Goal: Transaction & Acquisition: Purchase product/service

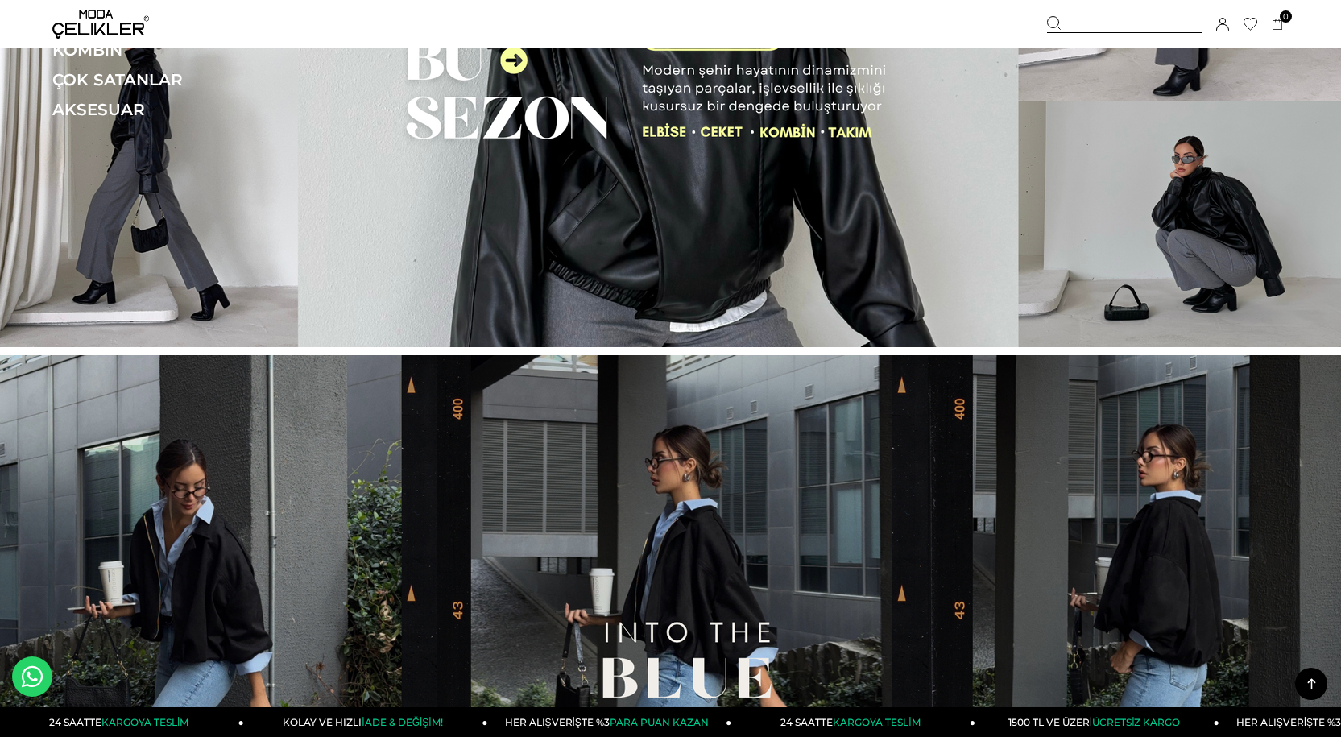
scroll to position [161, 0]
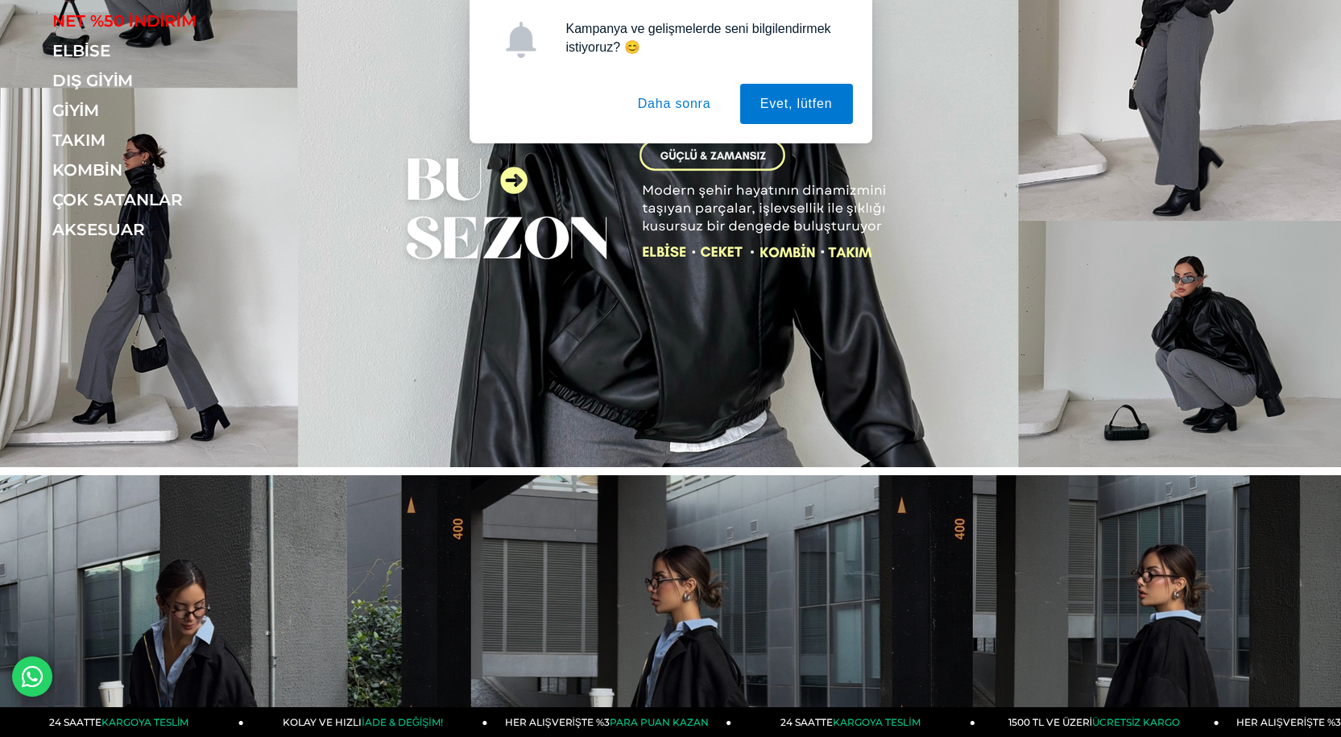
click at [83, 47] on div "Kampanya ve gelişmelerde seni bilgilendirmek istiyoruz? 😊 Evet, lütfen Daha son…" at bounding box center [670, 71] width 1341 height 143
click at [715, 106] on button "Daha sonra" at bounding box center [675, 104] width 114 height 40
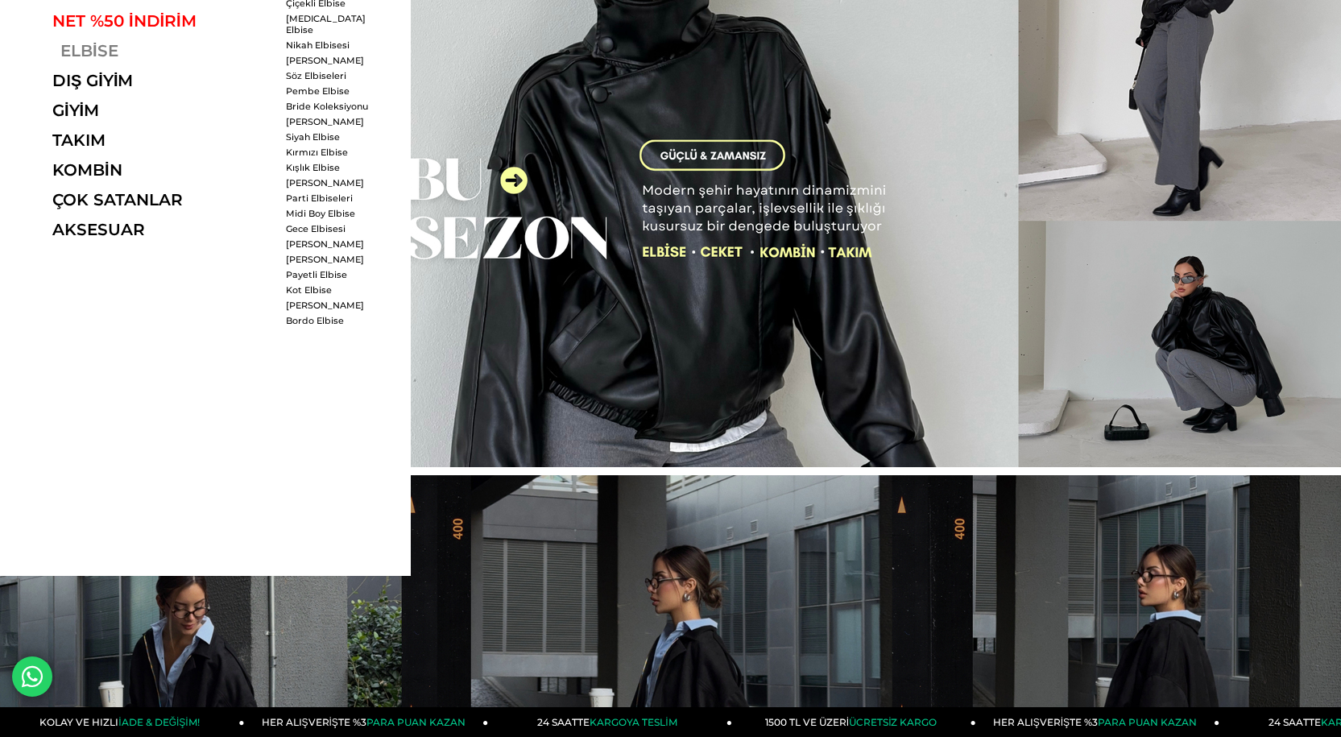
click at [96, 55] on link "ELBİSE" at bounding box center [163, 50] width 222 height 19
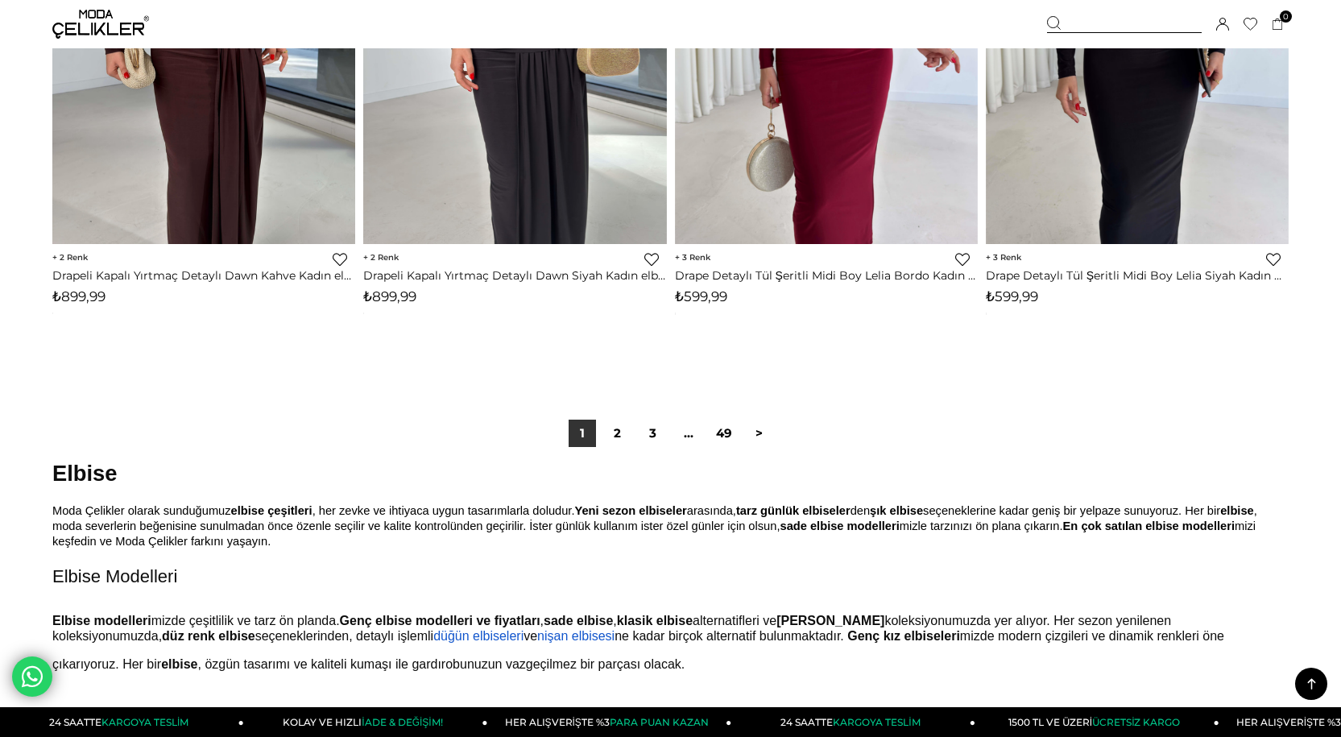
scroll to position [10547, 0]
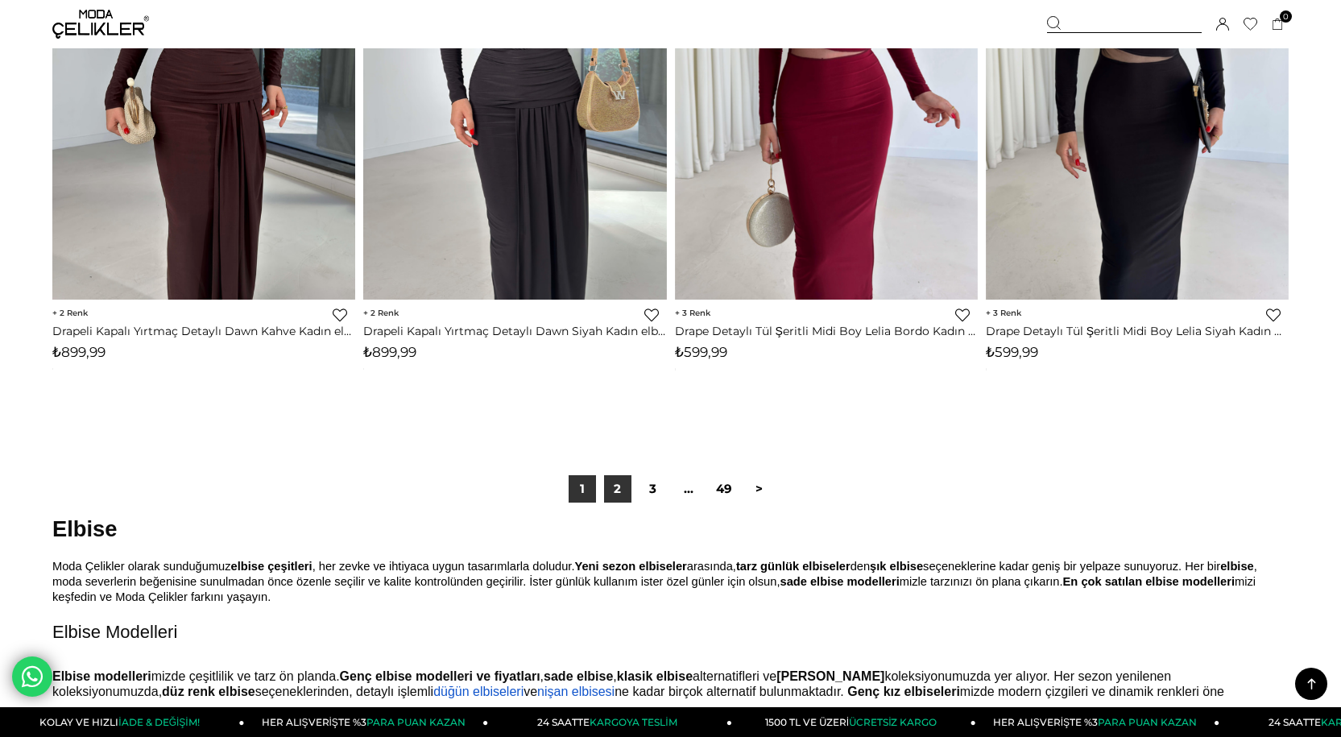
click at [615, 491] on link "2" at bounding box center [617, 488] width 27 height 27
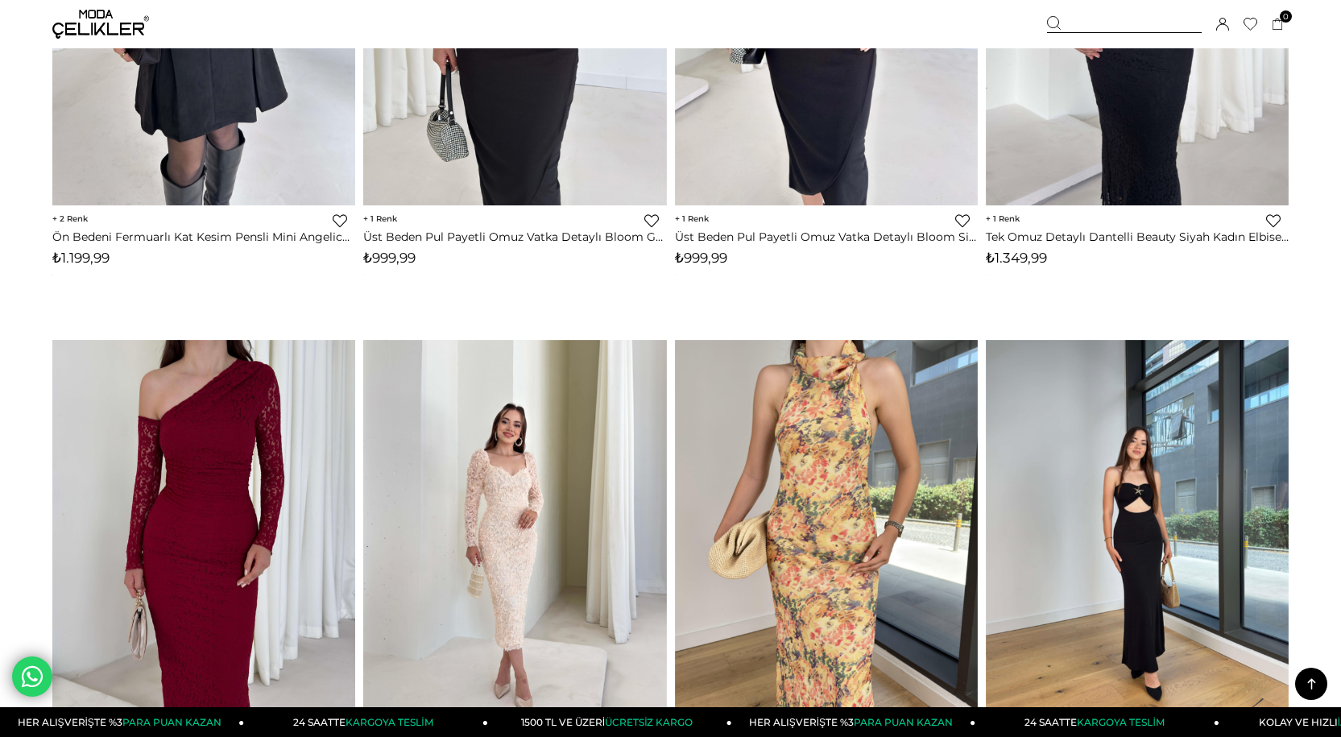
scroll to position [1692, 0]
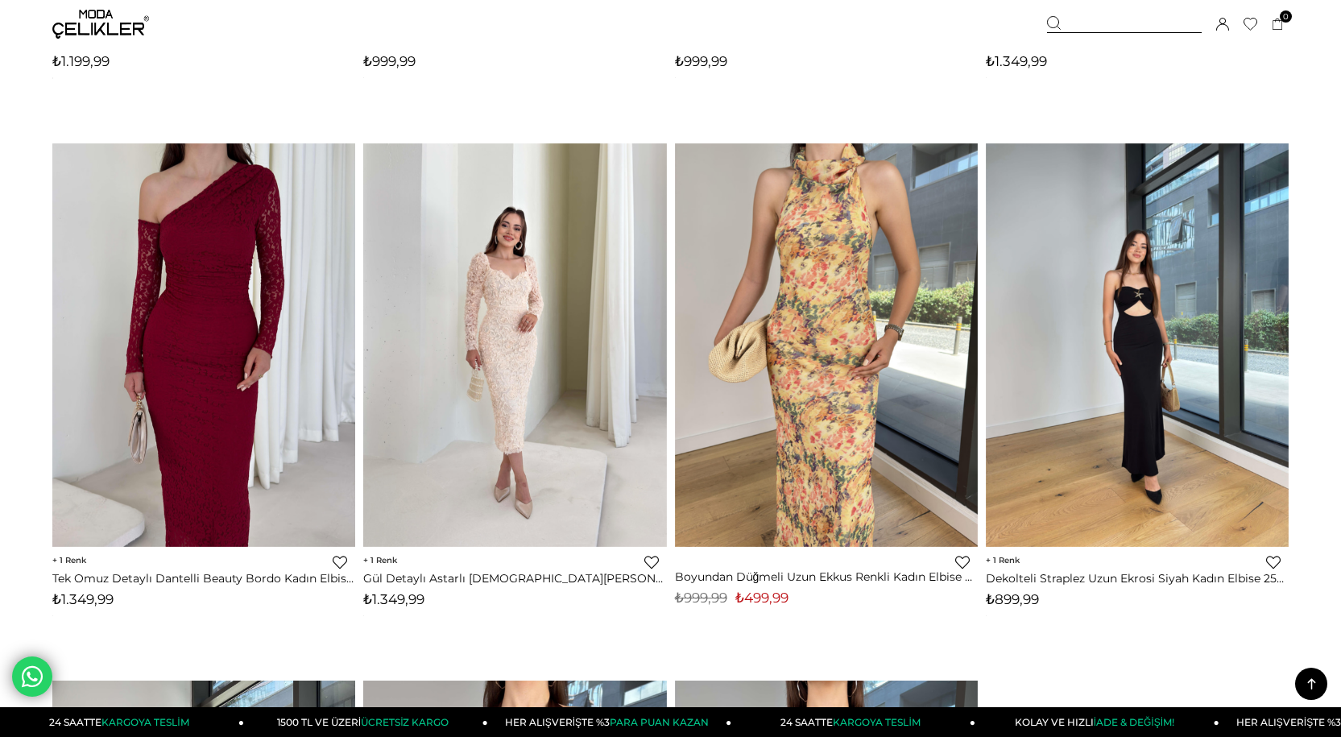
click at [1308, 674] on icon at bounding box center [1312, 684] width 20 height 20
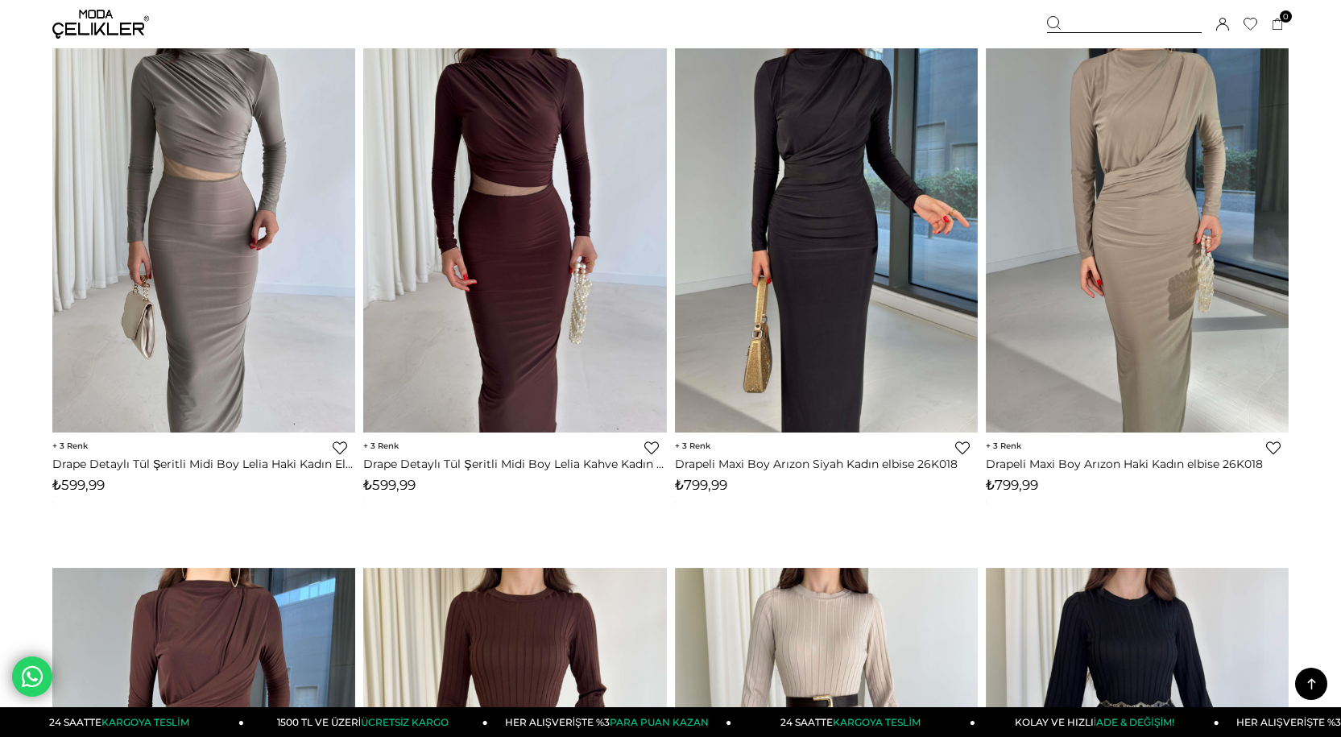
scroll to position [0, 0]
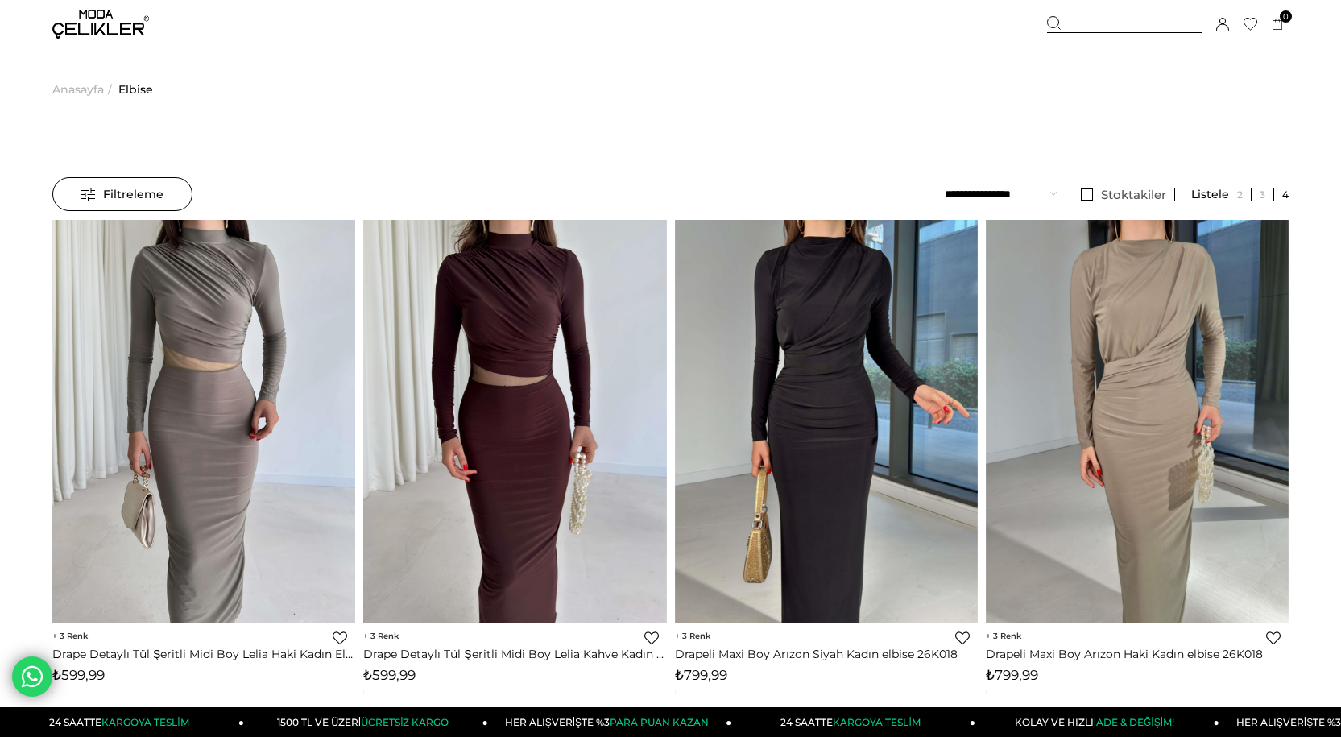
click at [82, 89] on span "Anasayfa" at bounding box center [78, 89] width 52 height 82
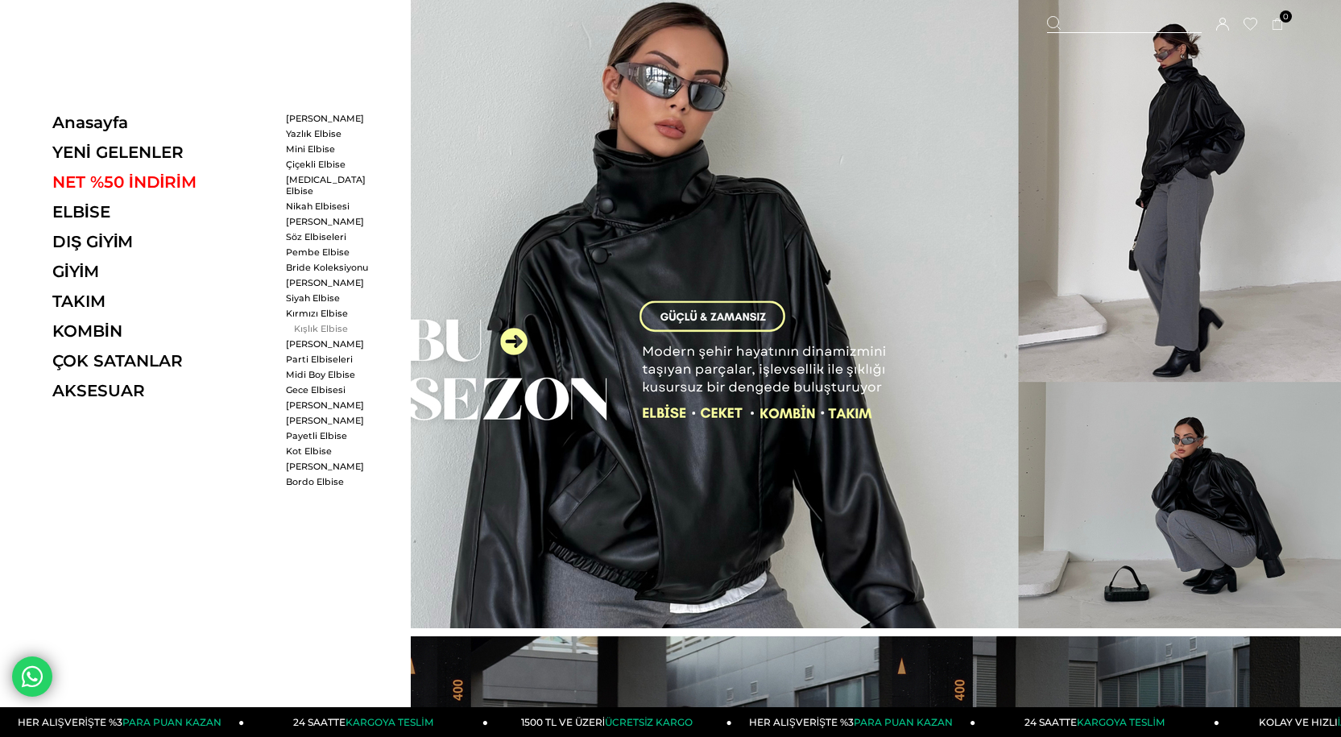
click at [320, 323] on link "Kışlık Elbise" at bounding box center [332, 328] width 93 height 11
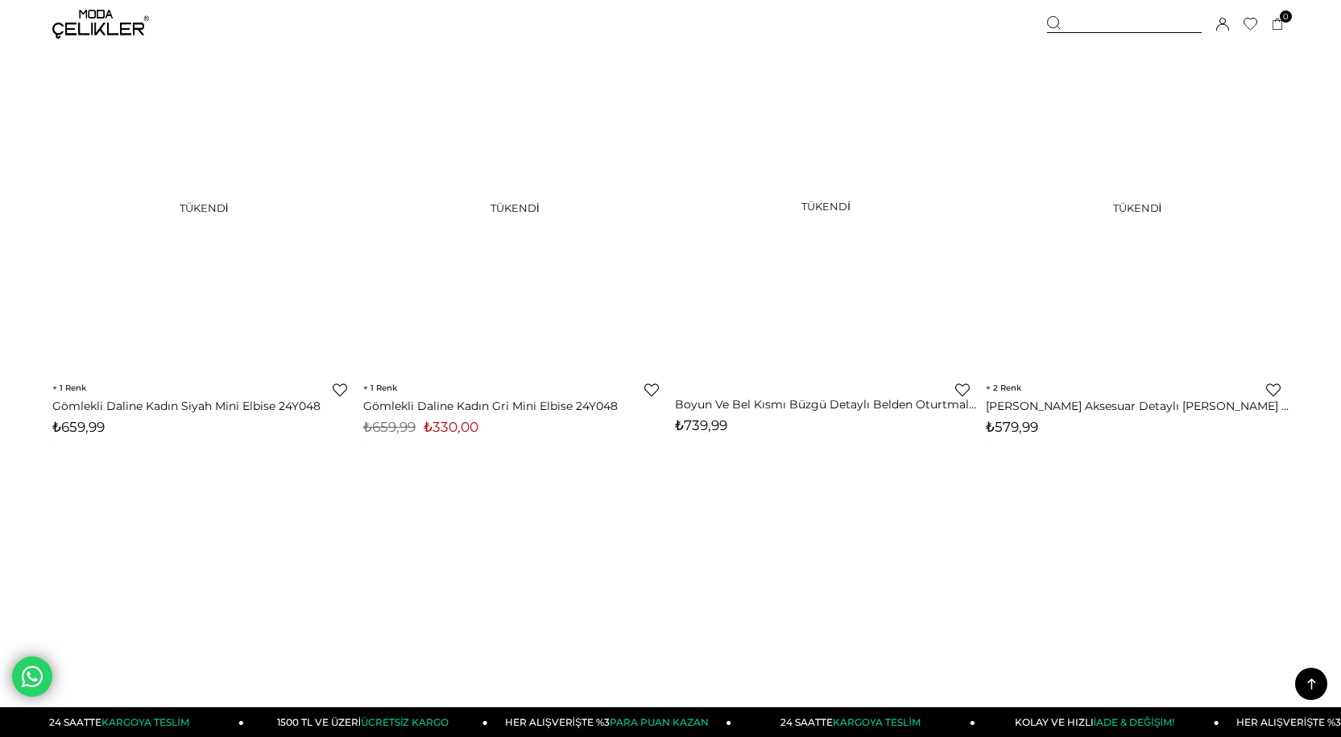
scroll to position [9183, 0]
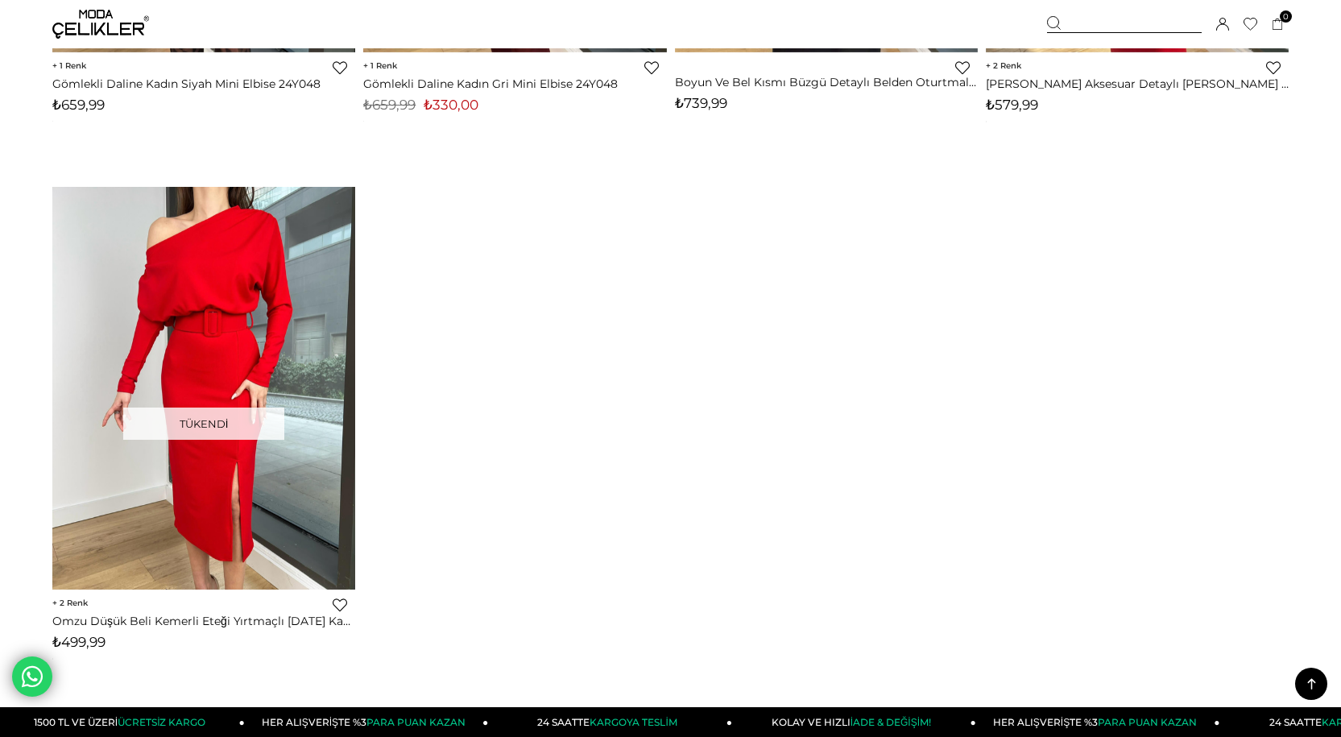
click at [1320, 683] on icon at bounding box center [1312, 684] width 20 height 20
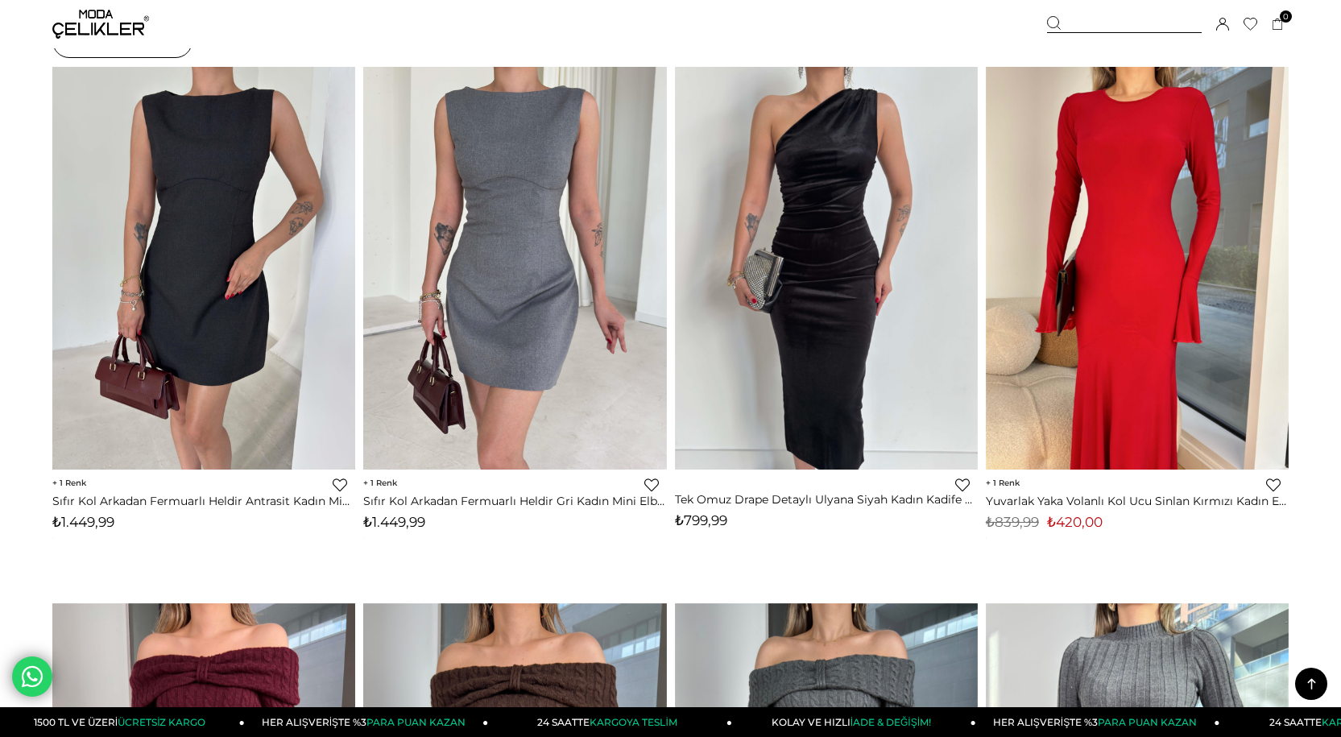
scroll to position [0, 0]
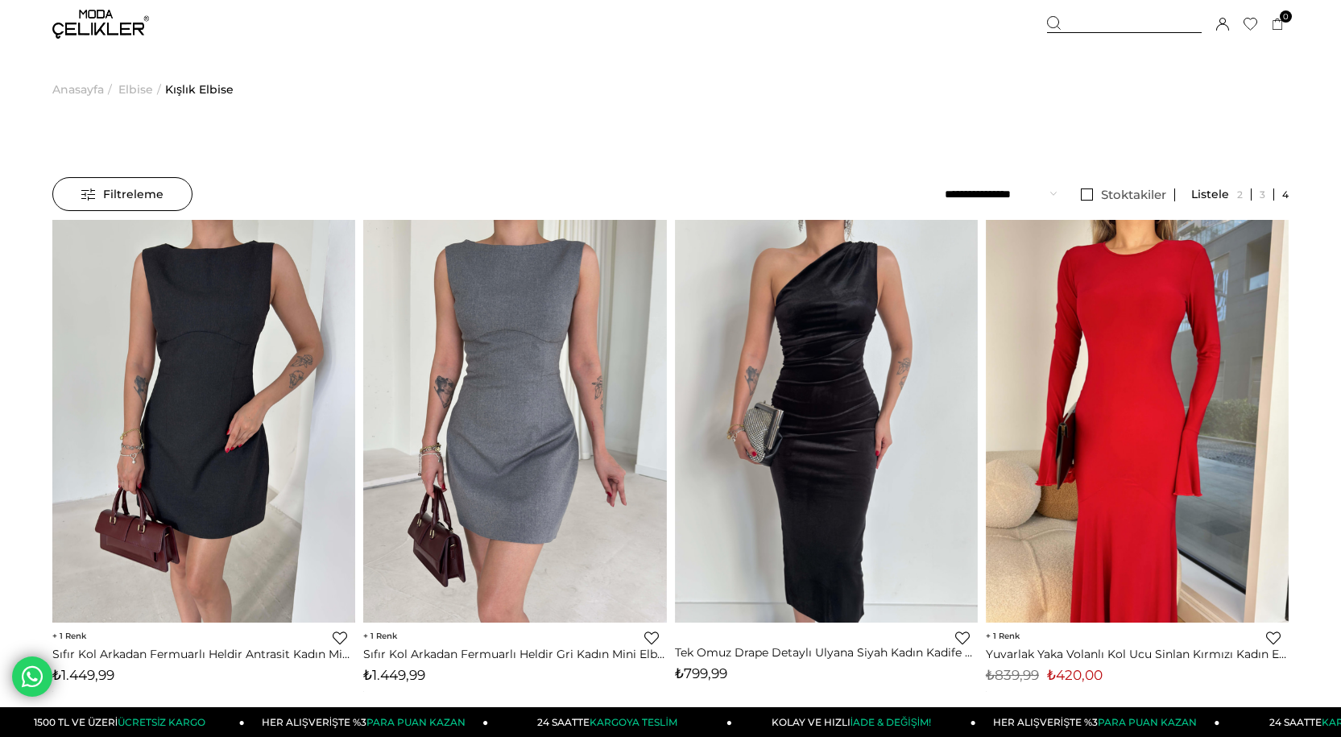
click at [91, 90] on span "Anasayfa" at bounding box center [78, 89] width 52 height 82
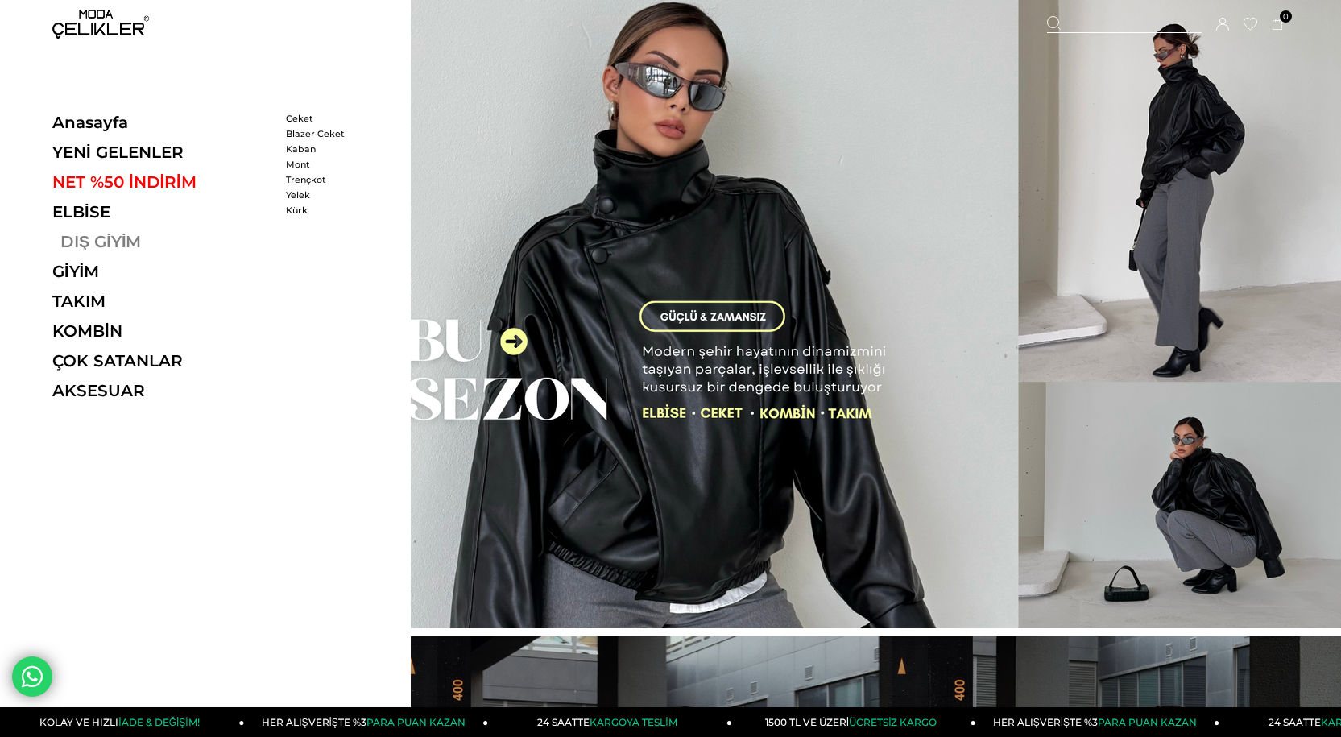
click at [117, 239] on link "DIŞ GİYİM" at bounding box center [163, 241] width 222 height 19
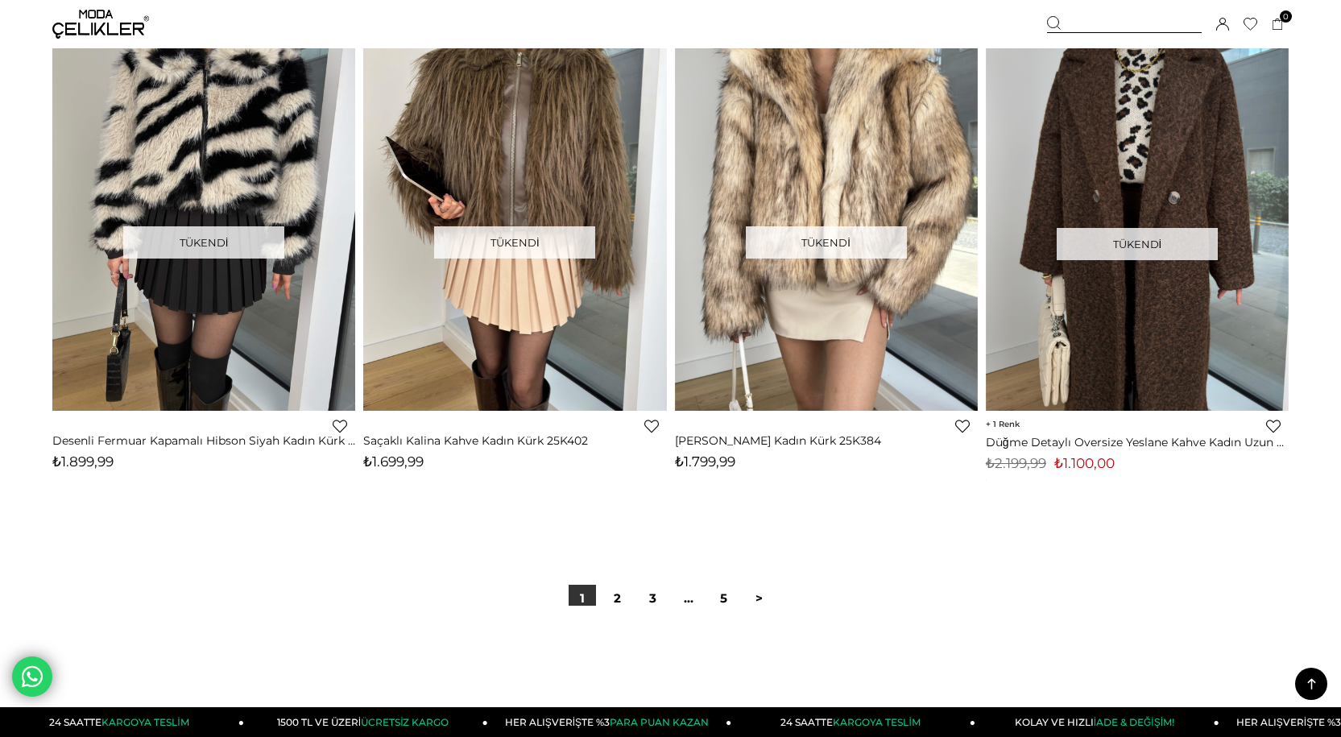
scroll to position [10472, 0]
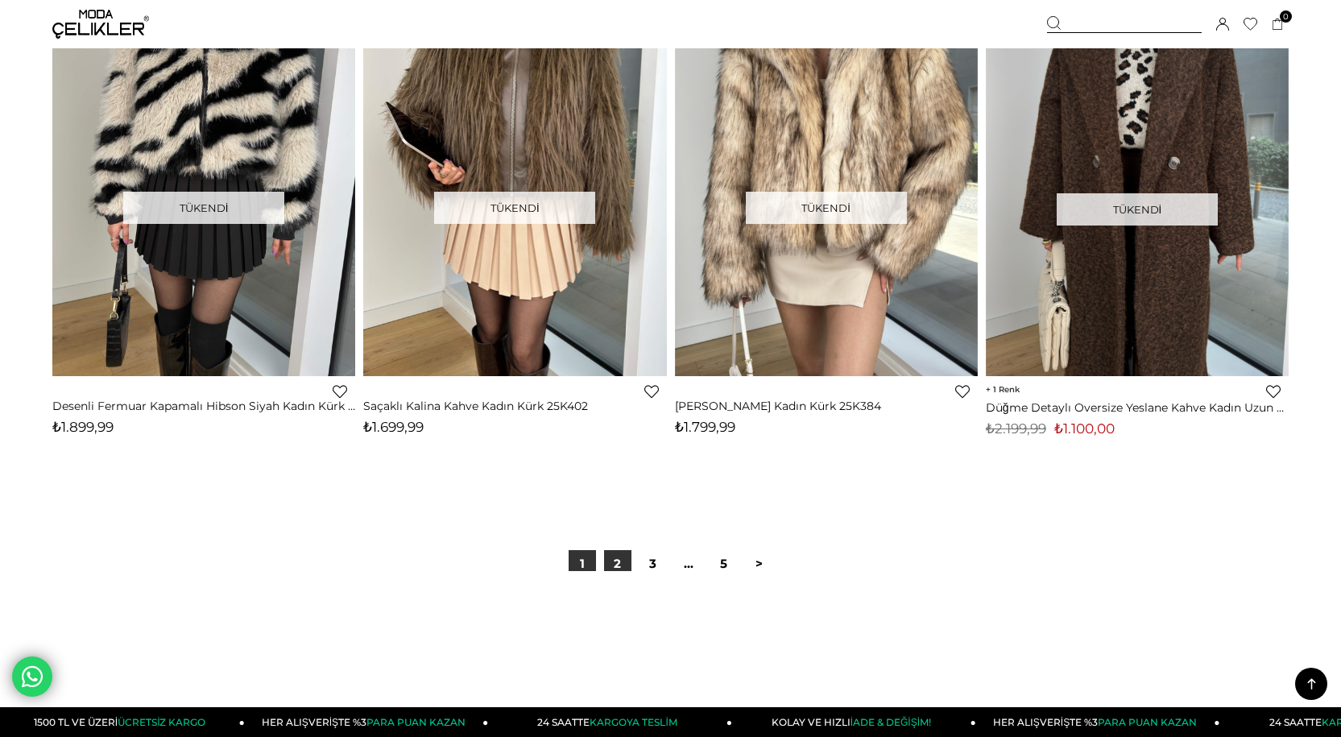
click at [619, 556] on link "2" at bounding box center [617, 563] width 27 height 27
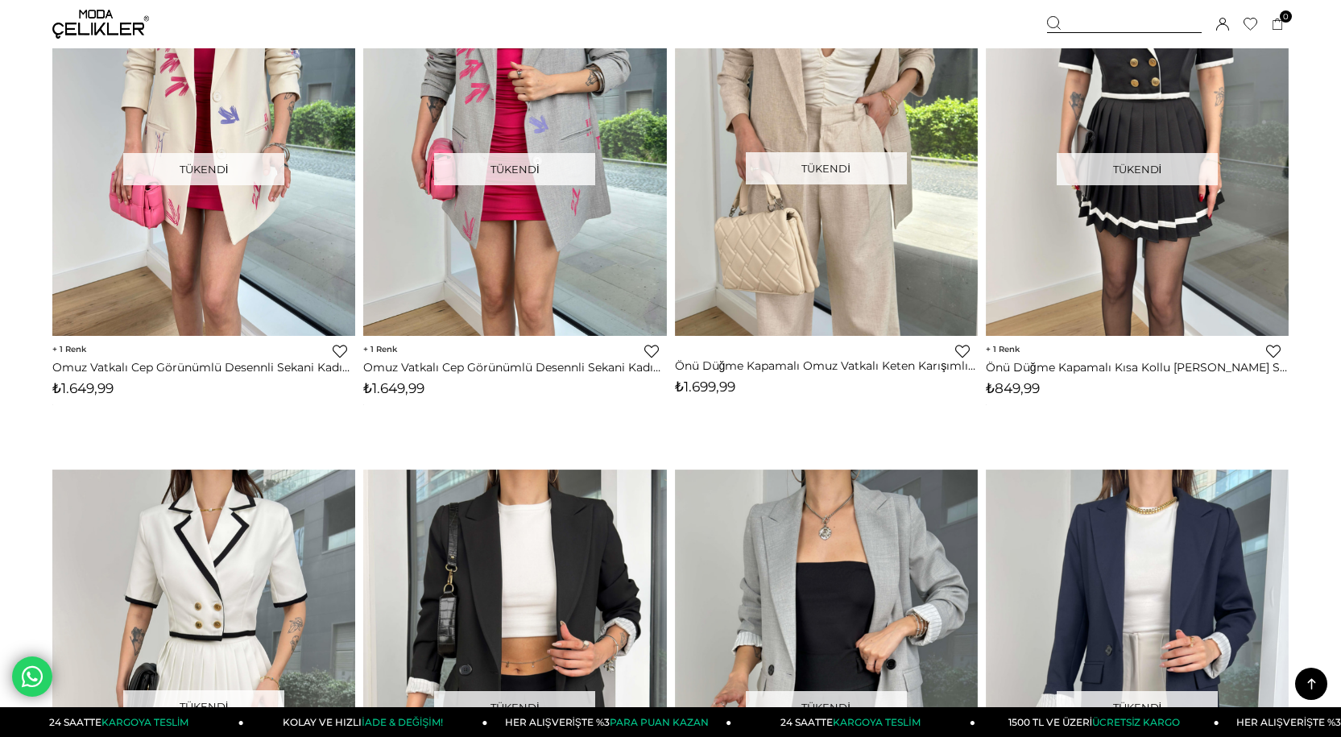
scroll to position [9747, 0]
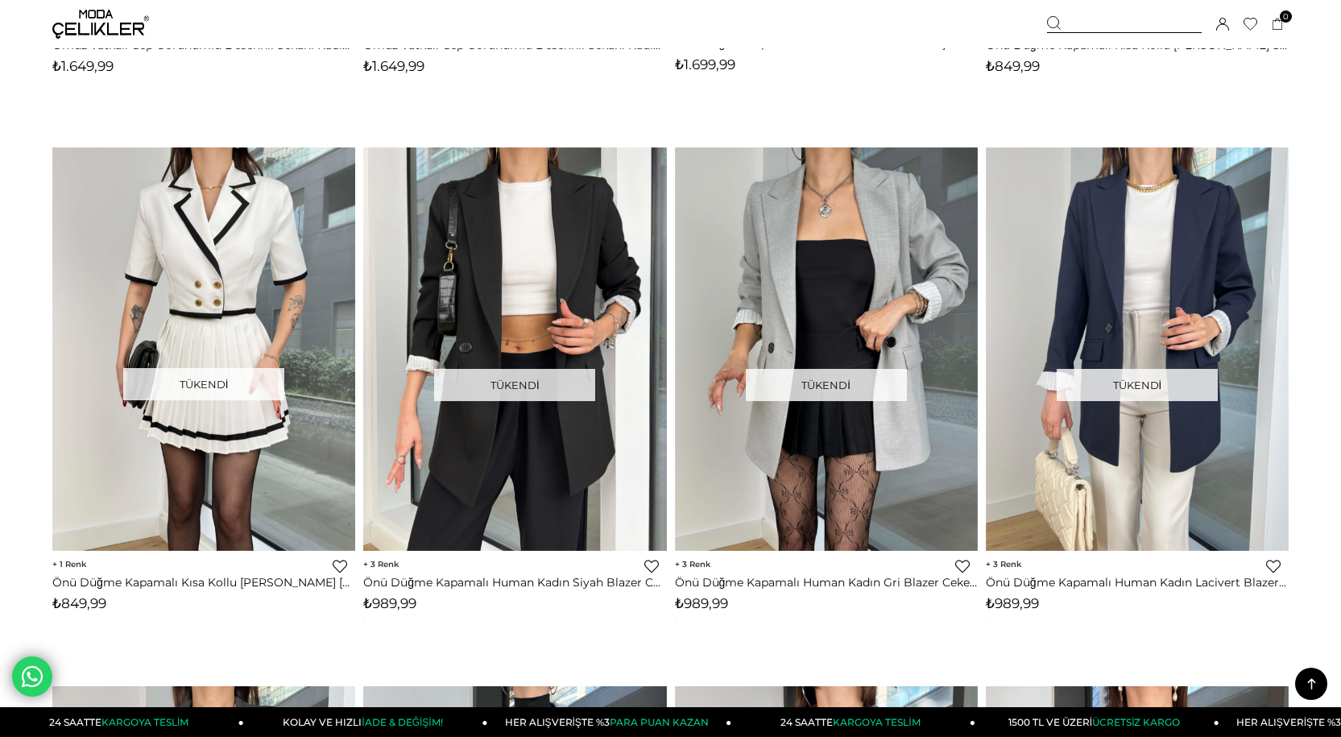
click at [1311, 687] on icon at bounding box center [1311, 683] width 8 height 11
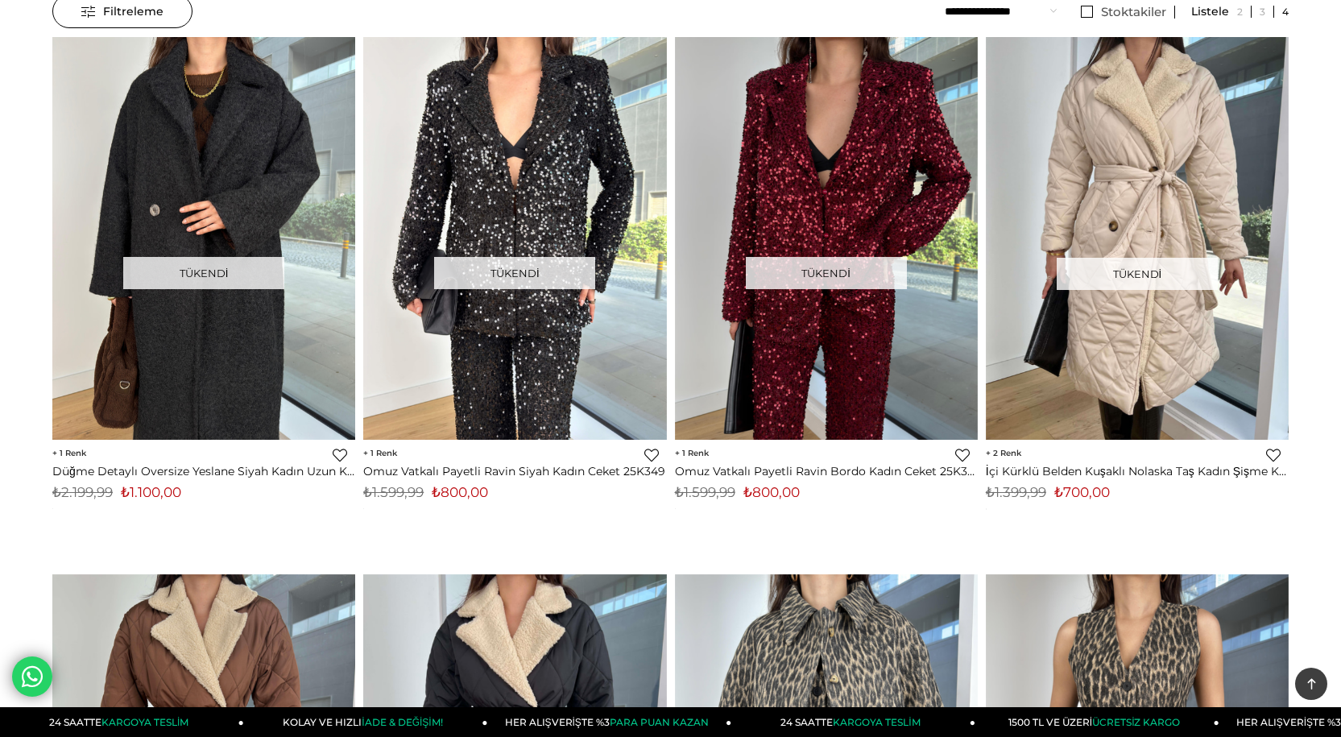
scroll to position [0, 0]
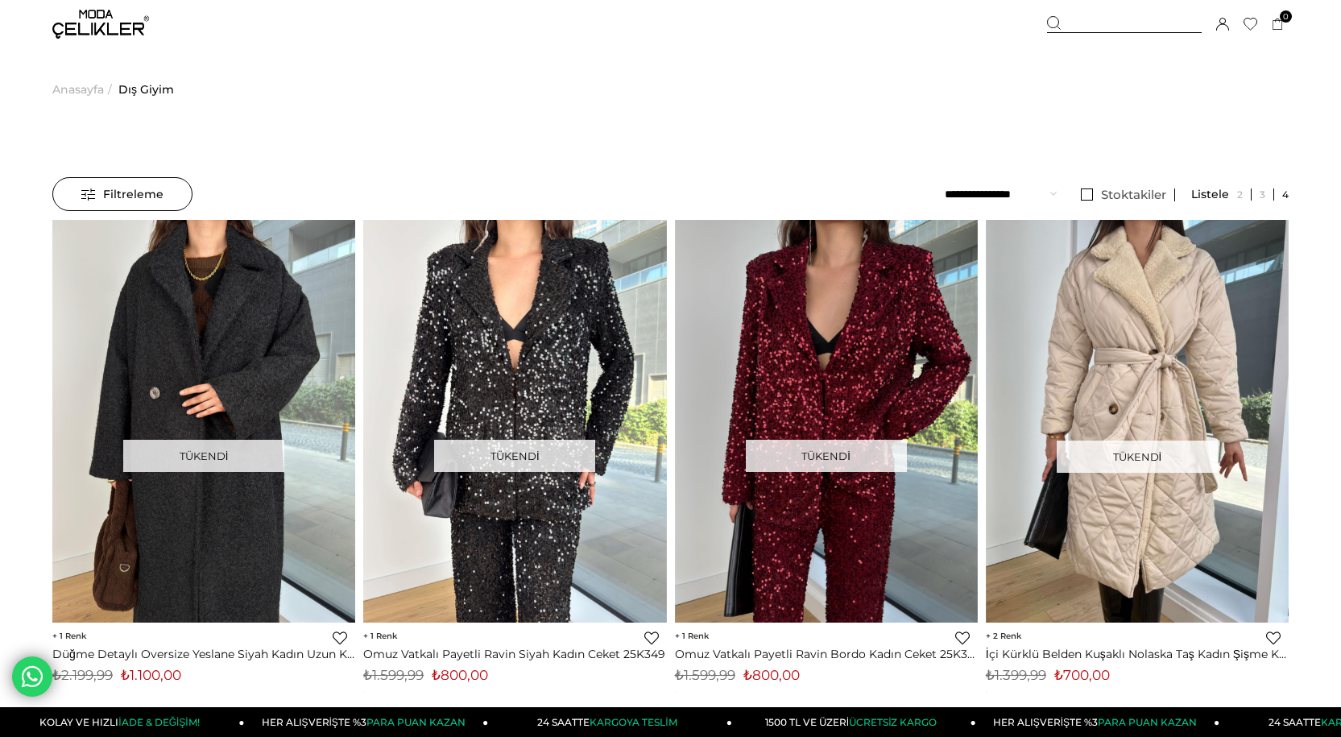
click at [83, 93] on span "Anasayfa" at bounding box center [78, 89] width 52 height 82
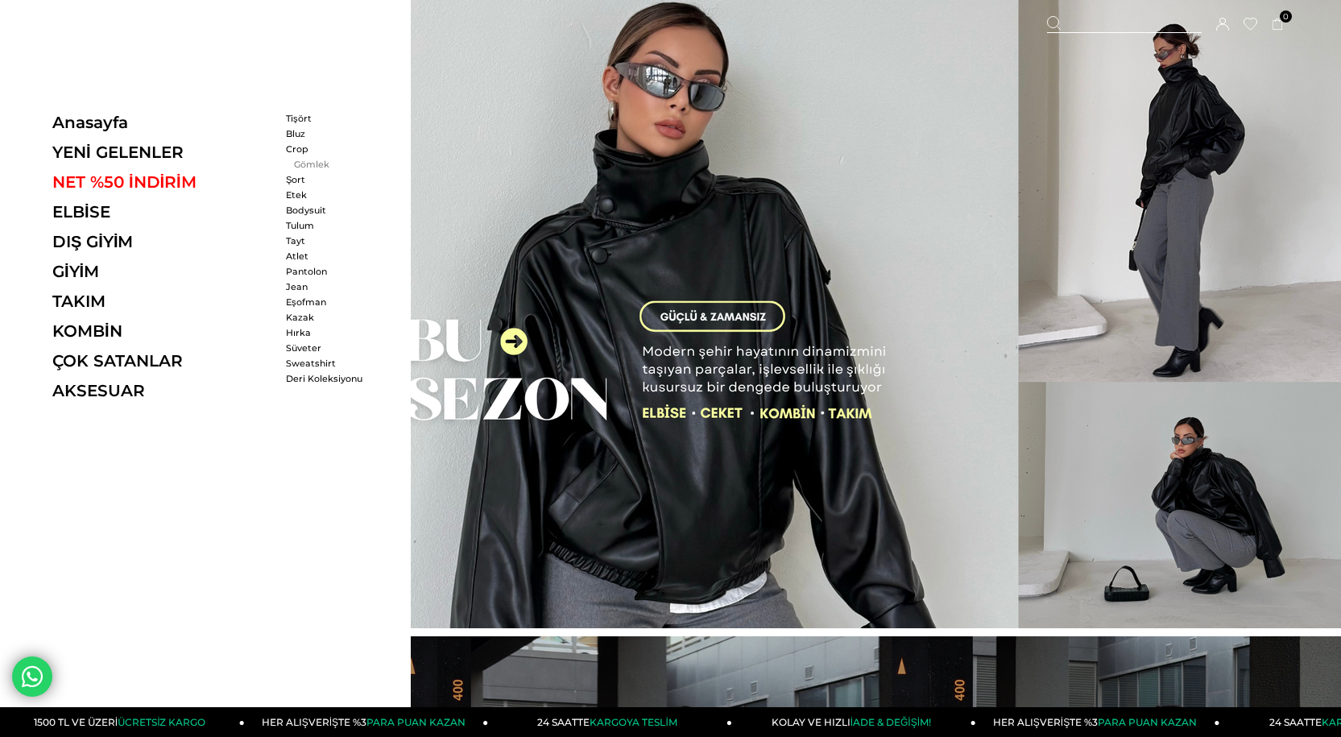
click at [305, 164] on link "Gömlek" at bounding box center [332, 164] width 93 height 11
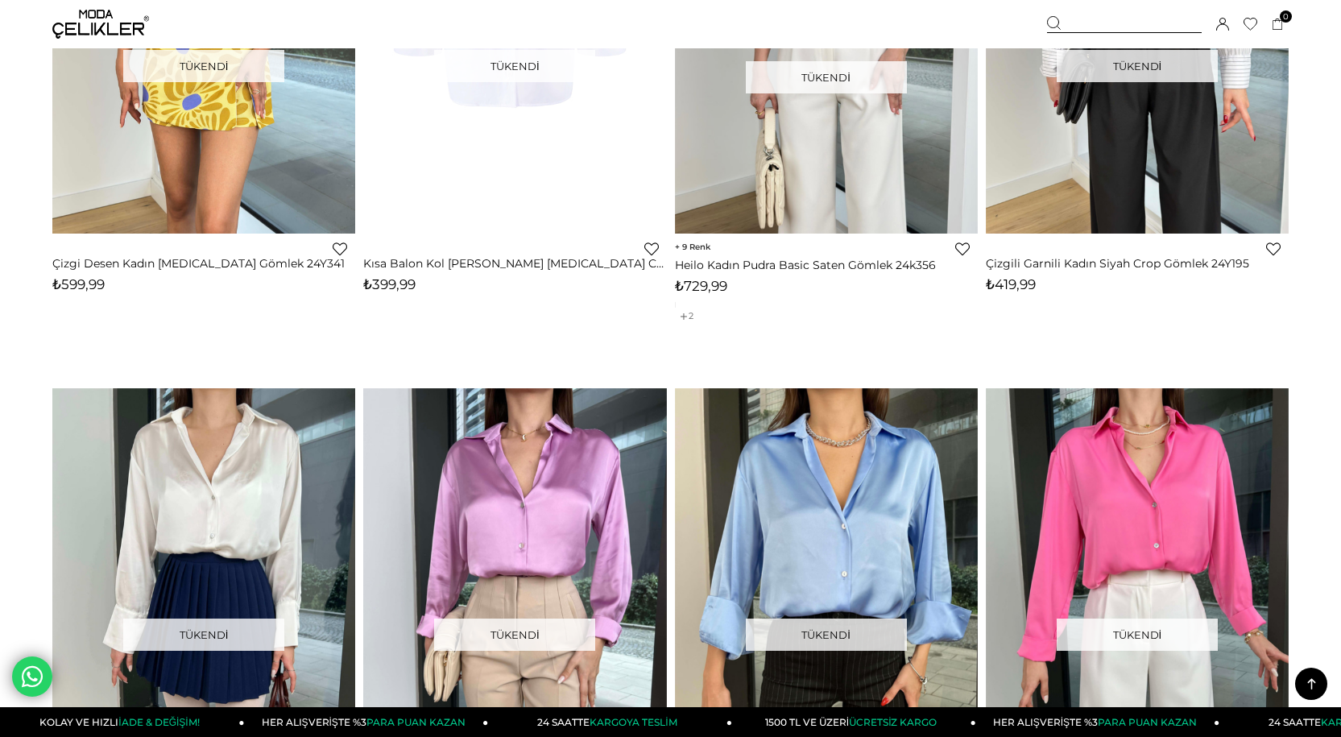
scroll to position [4592, 0]
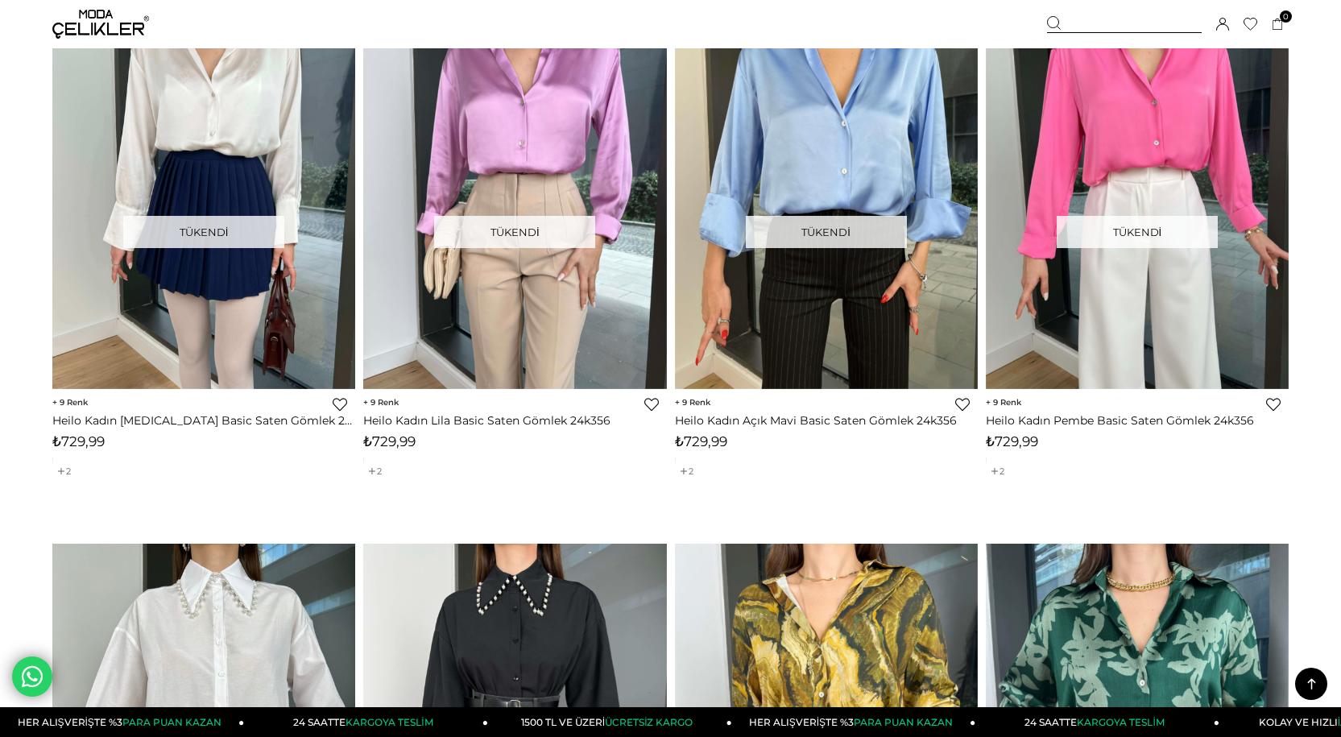
click at [1312, 686] on icon at bounding box center [1312, 684] width 20 height 20
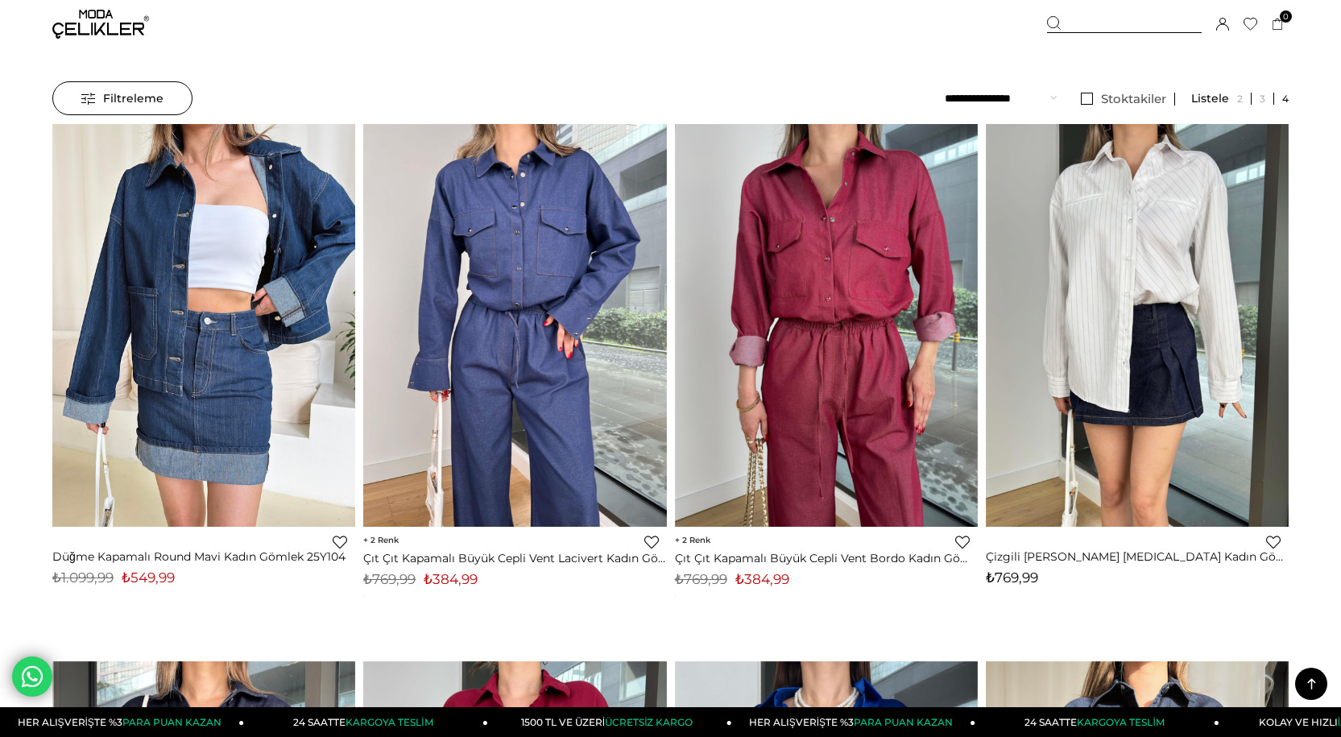
scroll to position [0, 0]
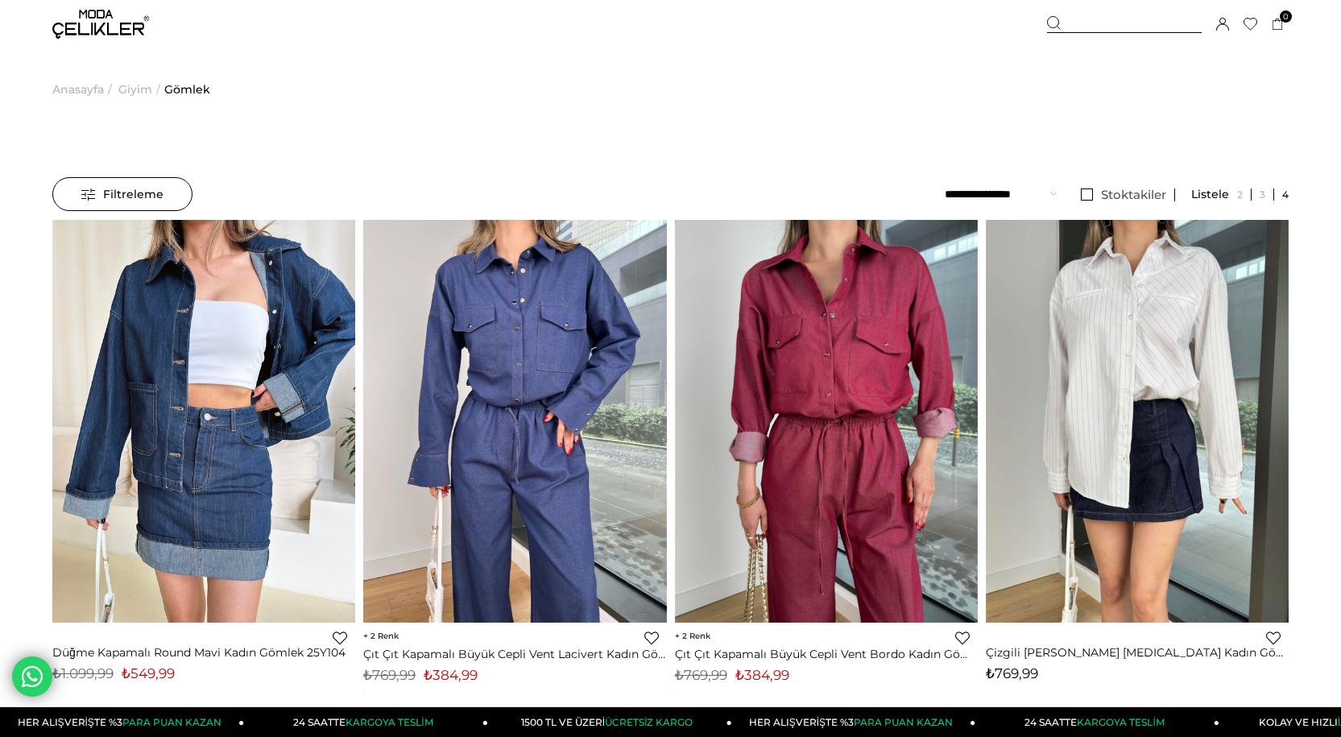
click at [76, 89] on span "Anasayfa" at bounding box center [78, 89] width 52 height 82
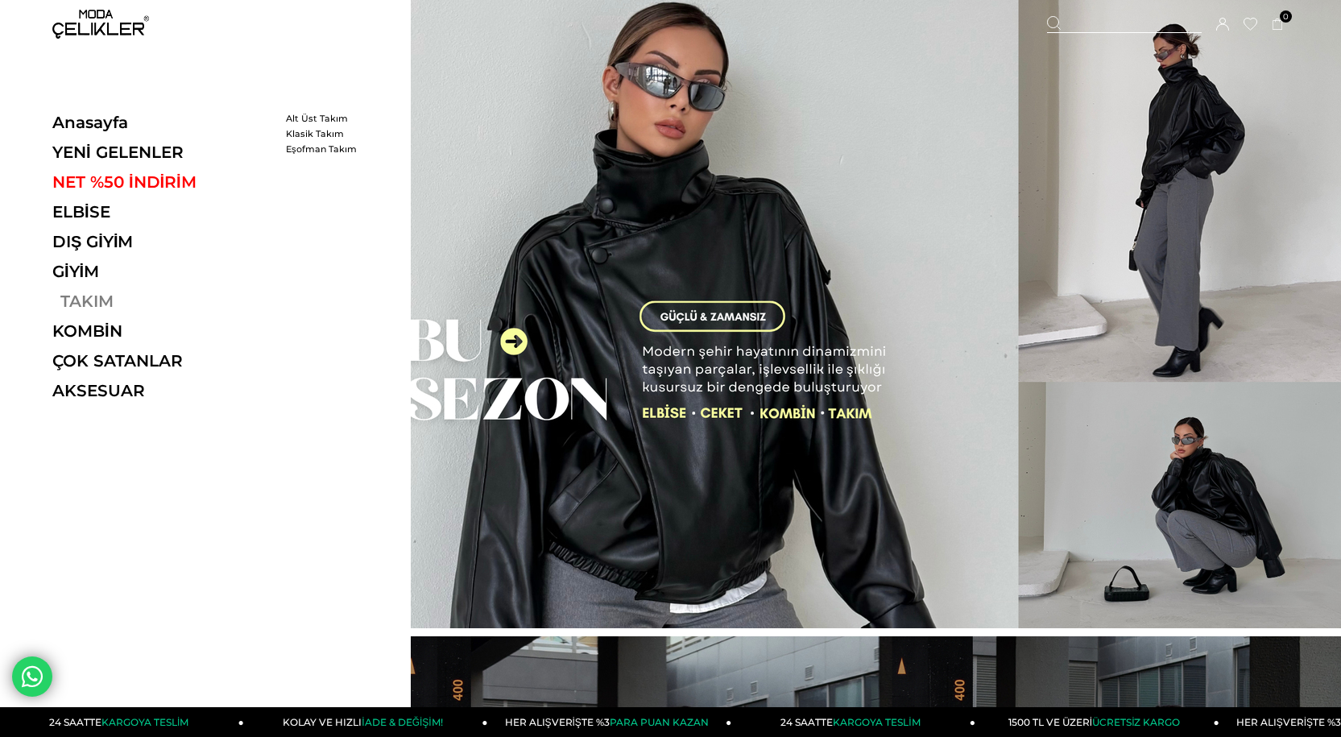
click at [94, 300] on link "TAKIM" at bounding box center [163, 301] width 222 height 19
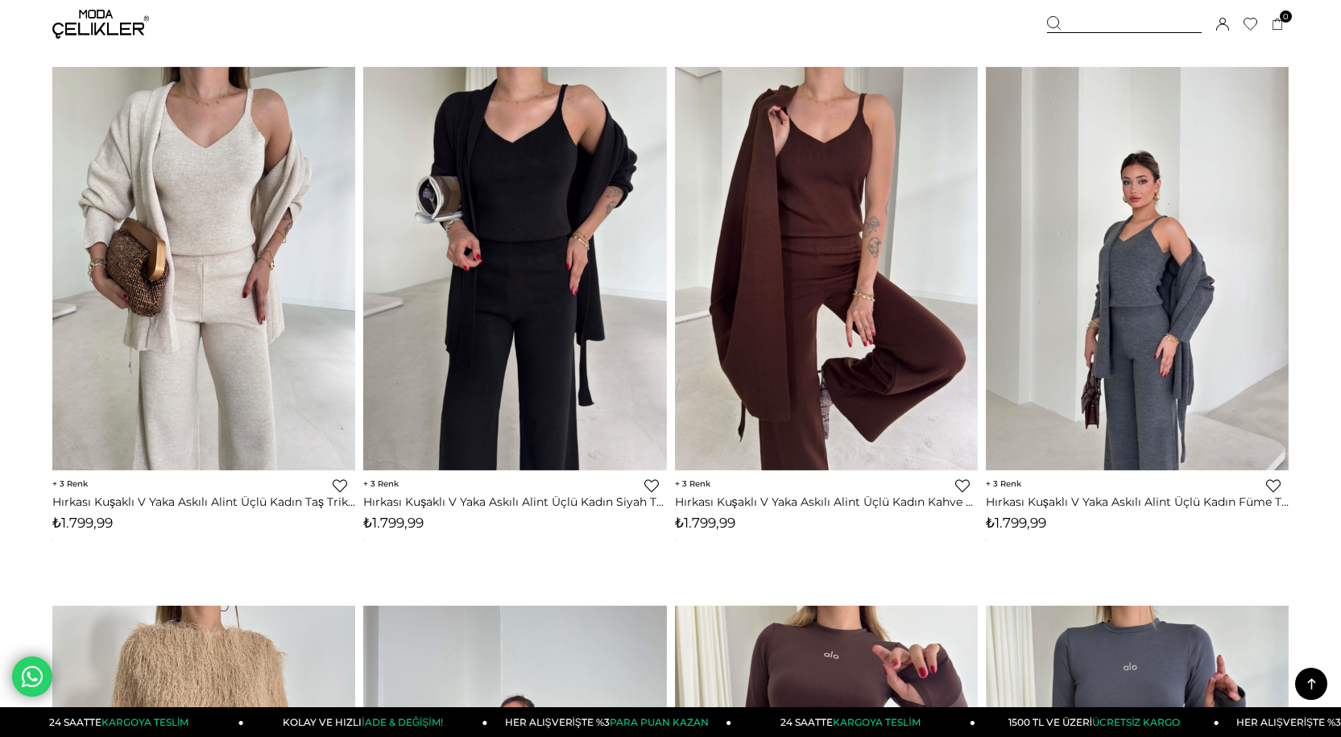
scroll to position [1772, 0]
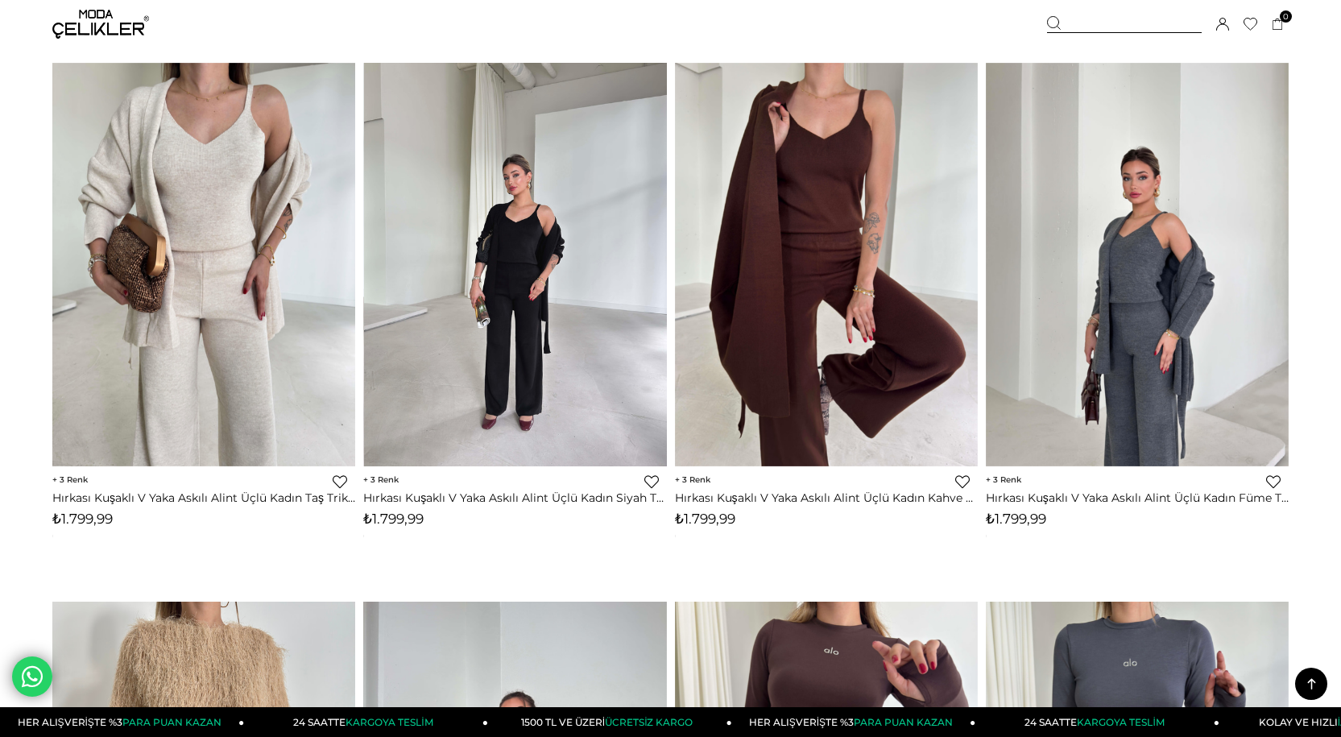
click at [520, 249] on img at bounding box center [515, 265] width 303 height 404
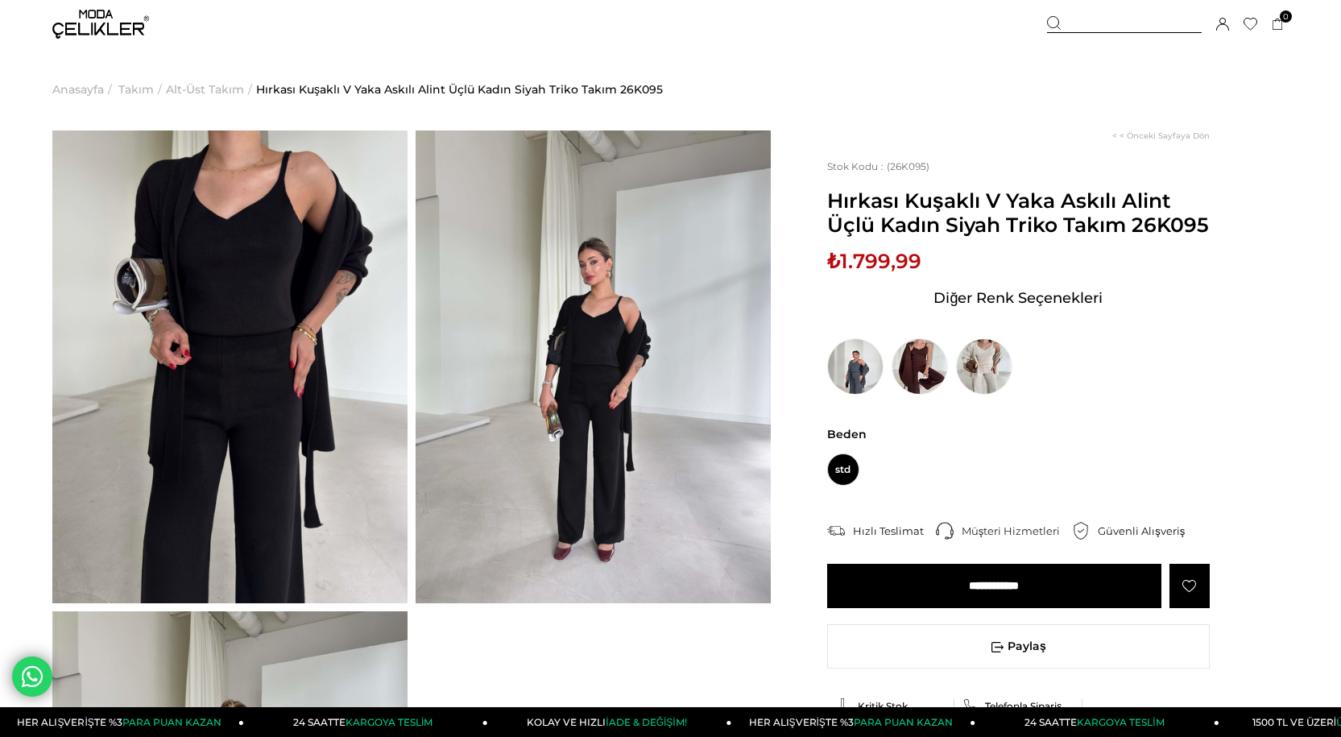
click at [386, 365] on img at bounding box center [229, 366] width 355 height 473
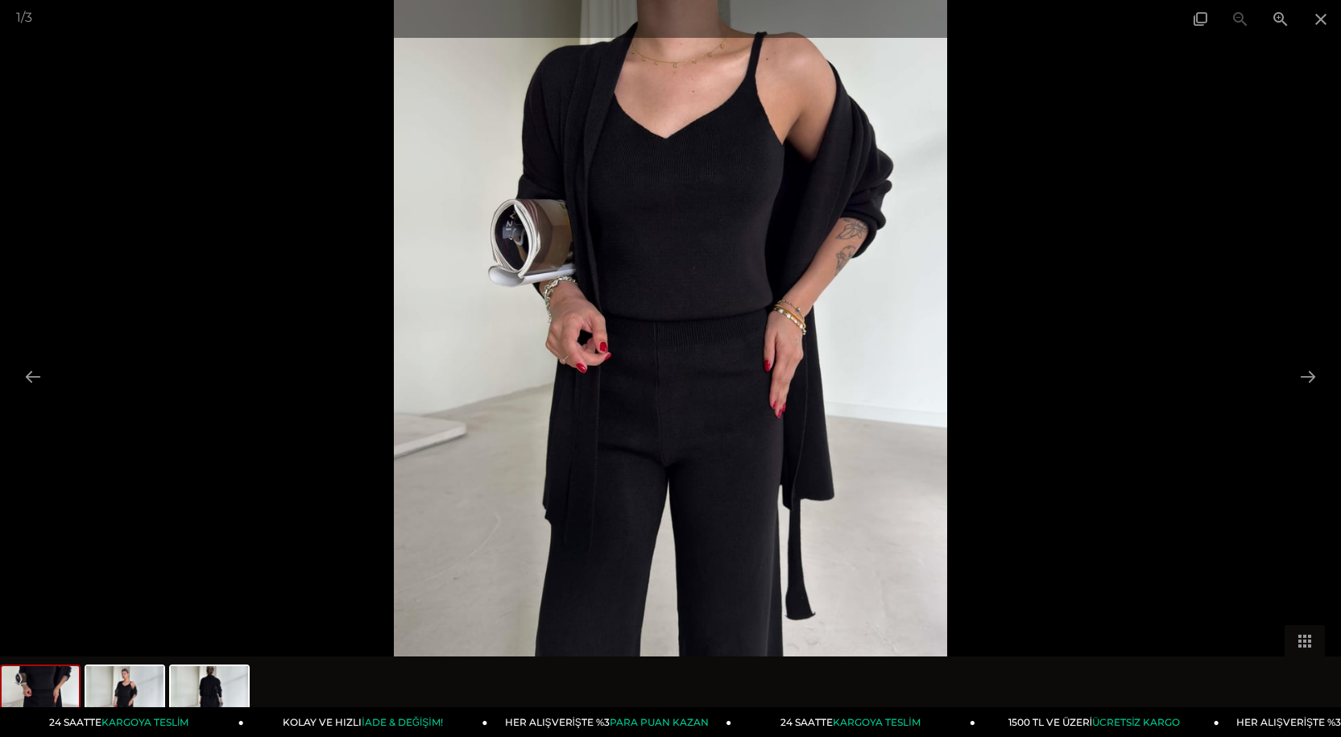
click at [856, 331] on img at bounding box center [670, 368] width 553 height 737
click at [860, 318] on img at bounding box center [670, 368] width 553 height 737
click at [860, 317] on img at bounding box center [670, 368] width 553 height 737
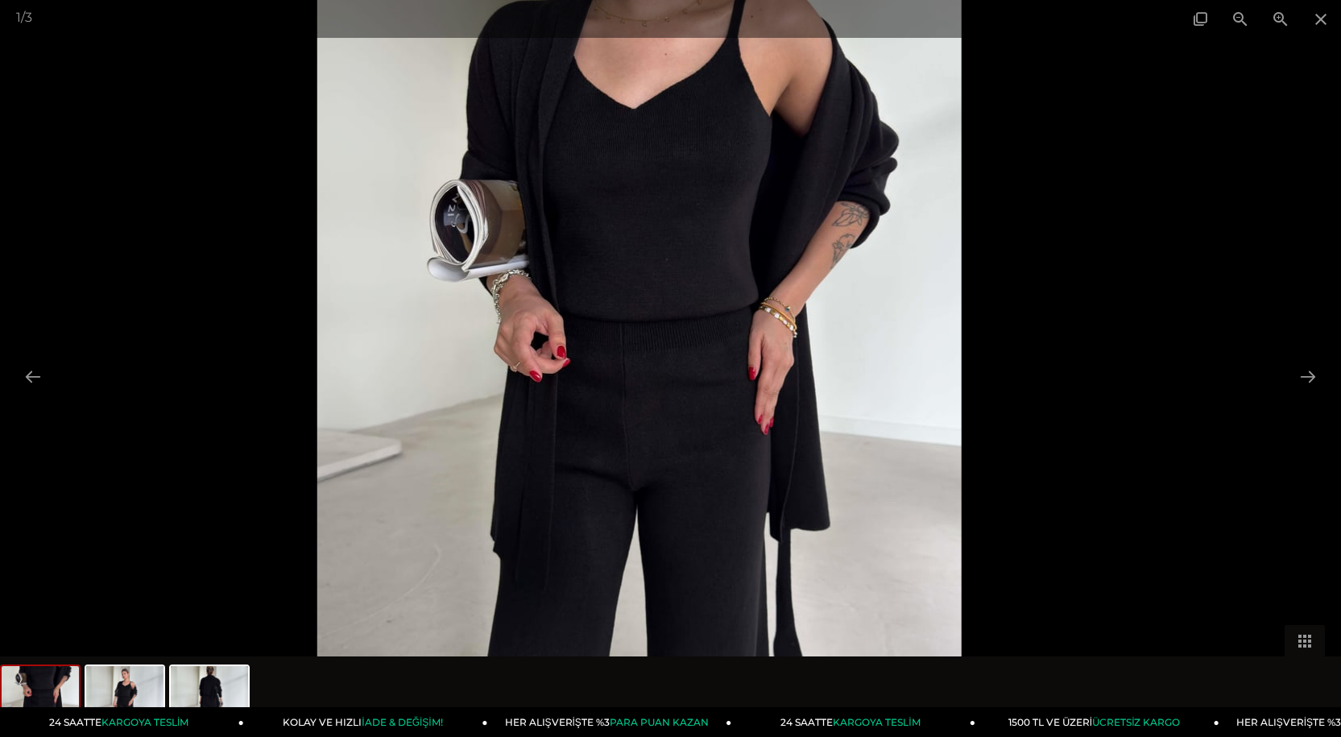
click at [860, 317] on img at bounding box center [639, 377] width 644 height 858
click at [1308, 376] on button at bounding box center [1308, 376] width 34 height 31
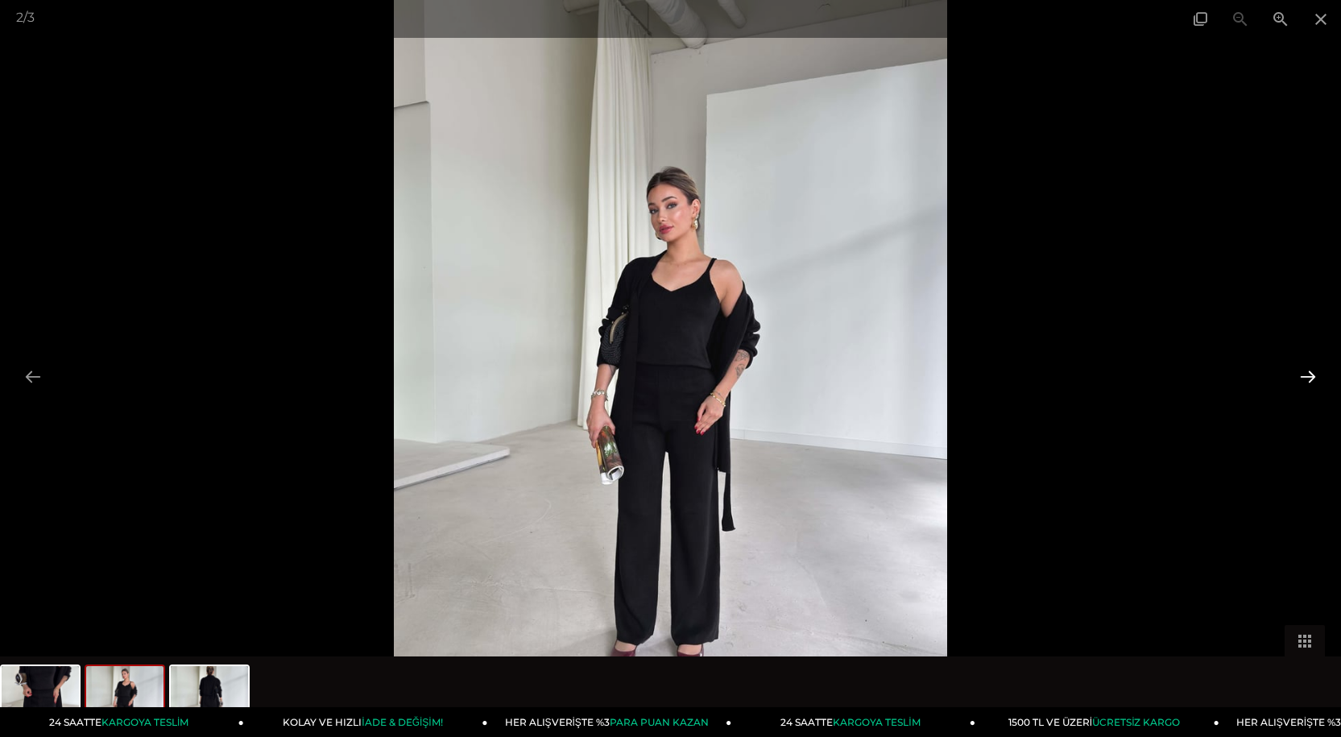
click at [1303, 379] on button at bounding box center [1308, 376] width 34 height 31
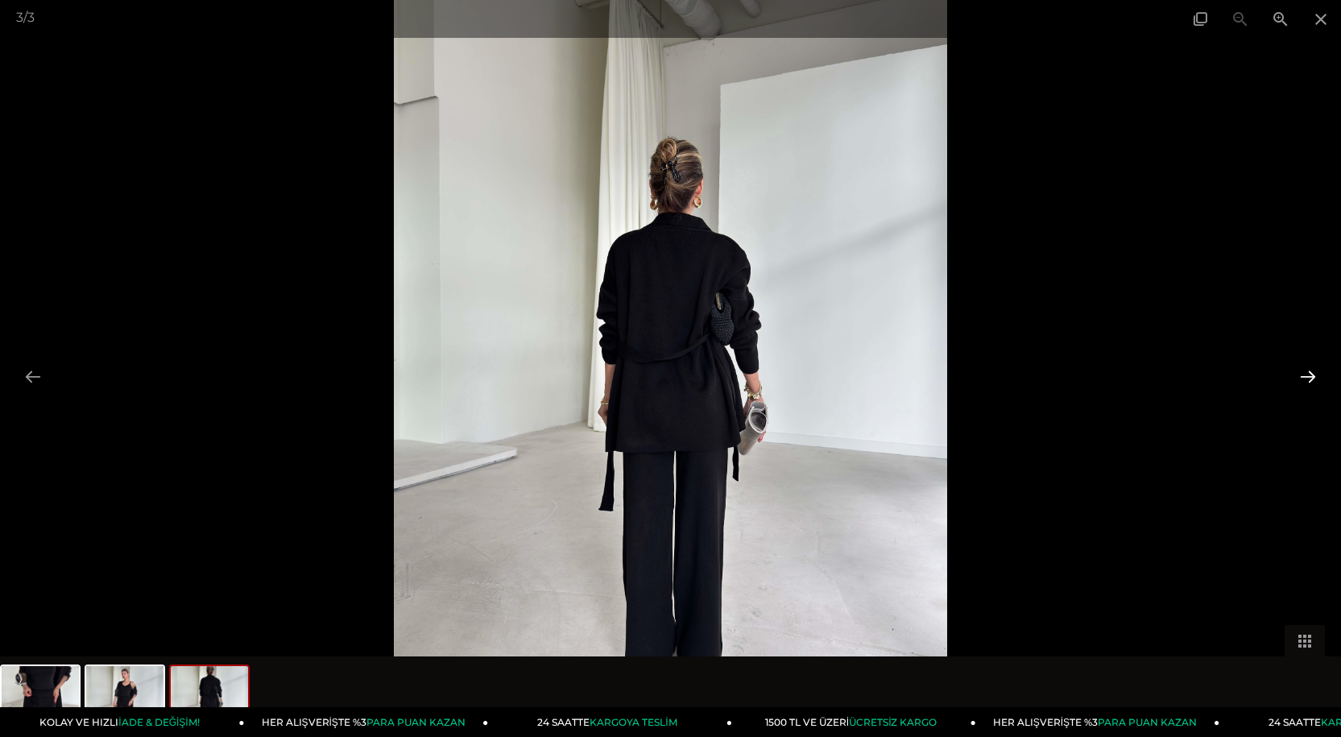
click at [1295, 382] on button at bounding box center [1308, 376] width 34 height 31
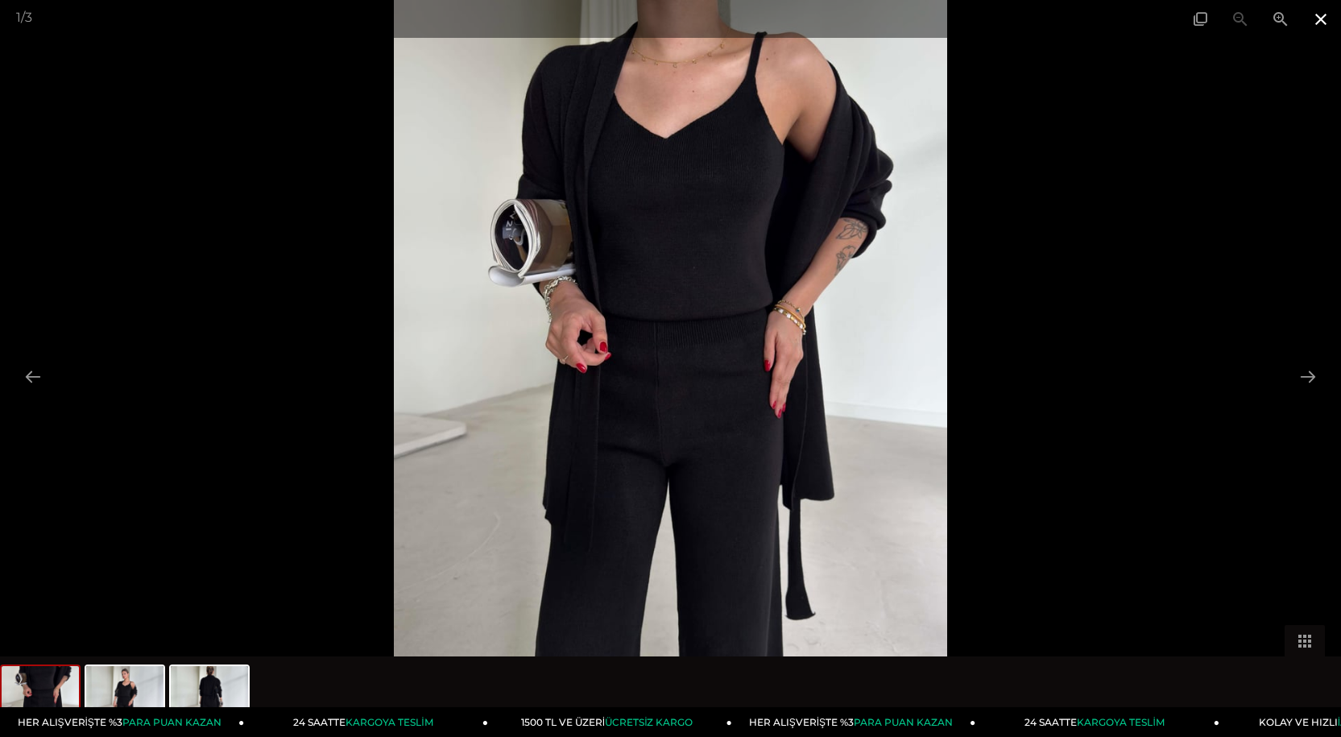
click at [1322, 15] on span at bounding box center [1321, 19] width 40 height 38
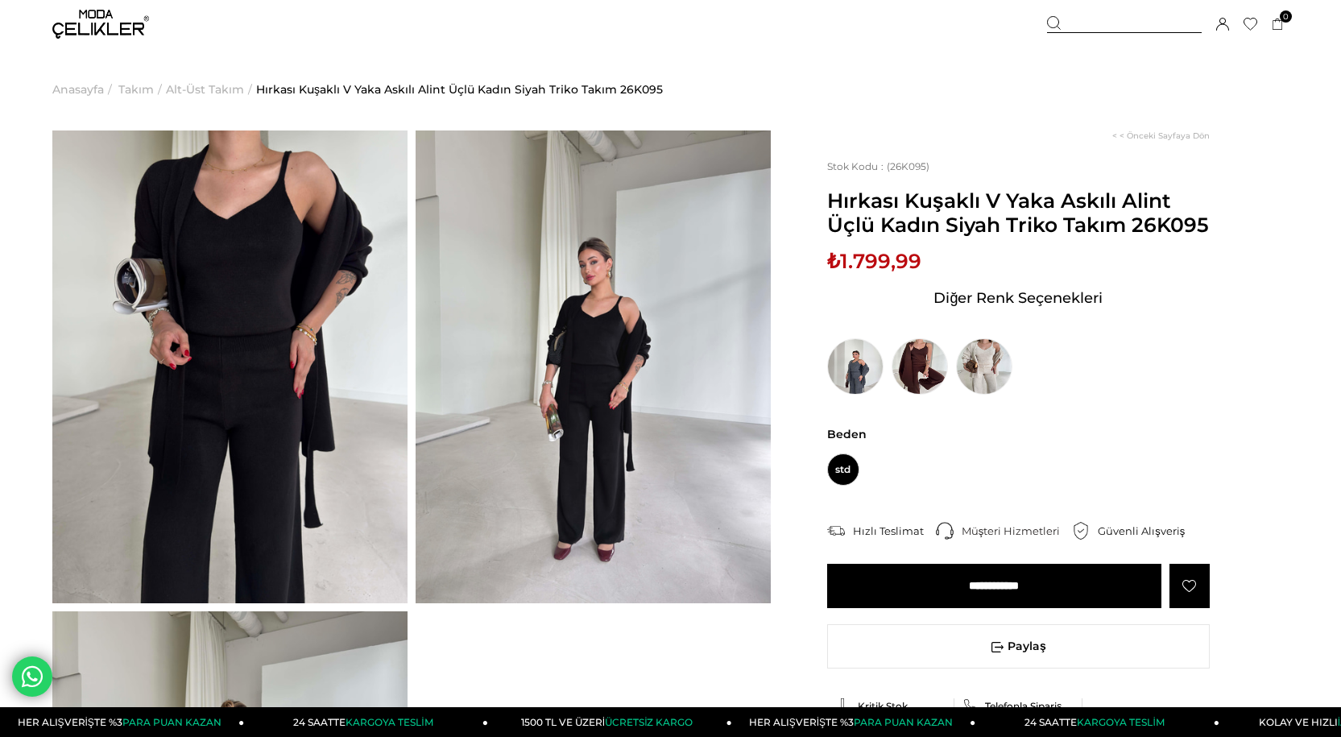
click at [1097, 590] on input "**********" at bounding box center [994, 586] width 334 height 44
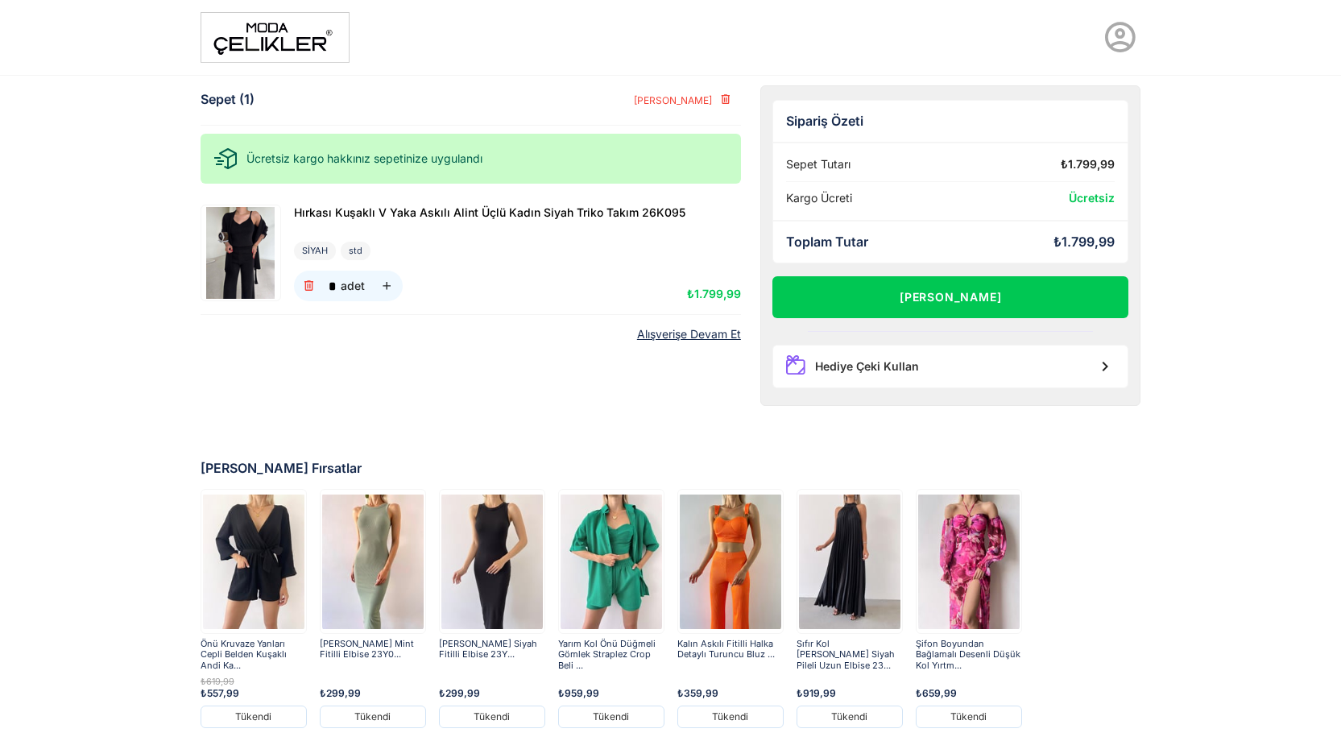
click at [1131, 39] on icon at bounding box center [1120, 37] width 36 height 36
click at [1076, 84] on link "Üye Girişi" at bounding box center [1072, 86] width 151 height 26
click at [282, 28] on img at bounding box center [275, 37] width 149 height 51
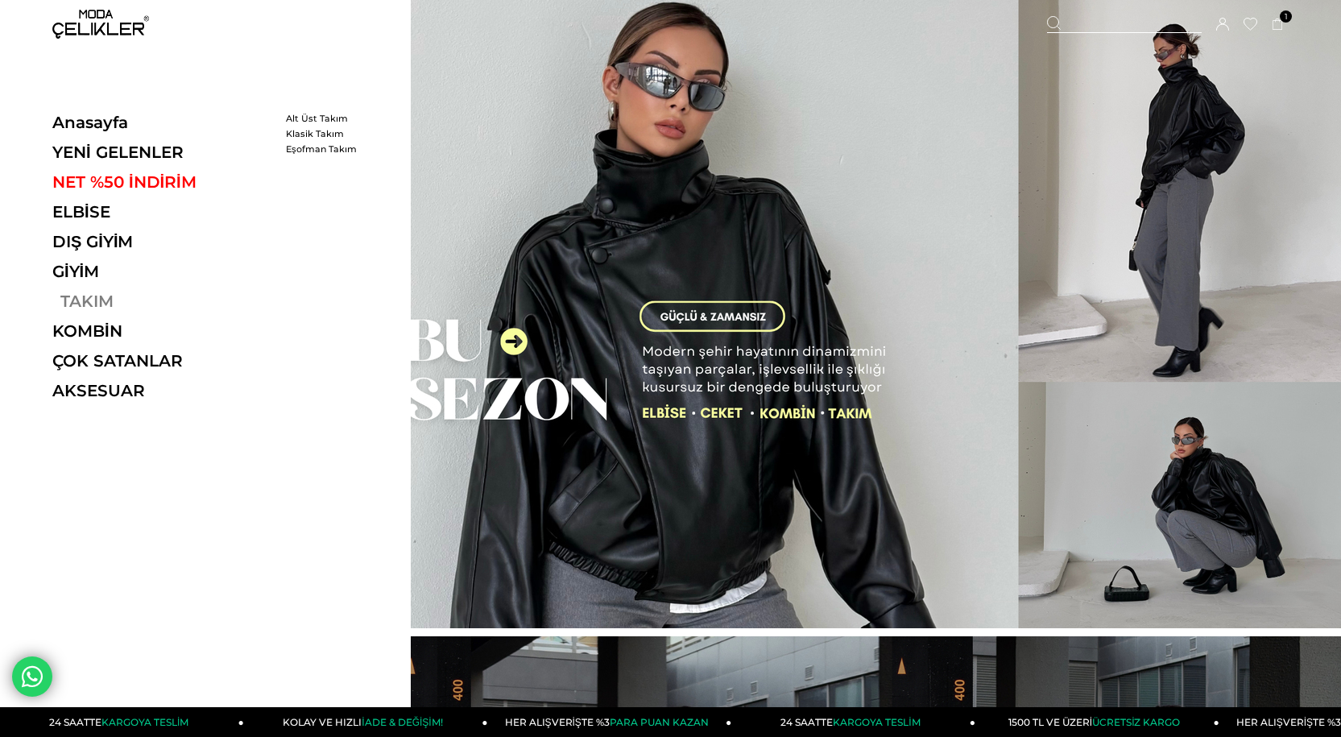
click at [85, 295] on link "TAKIM" at bounding box center [163, 301] width 222 height 19
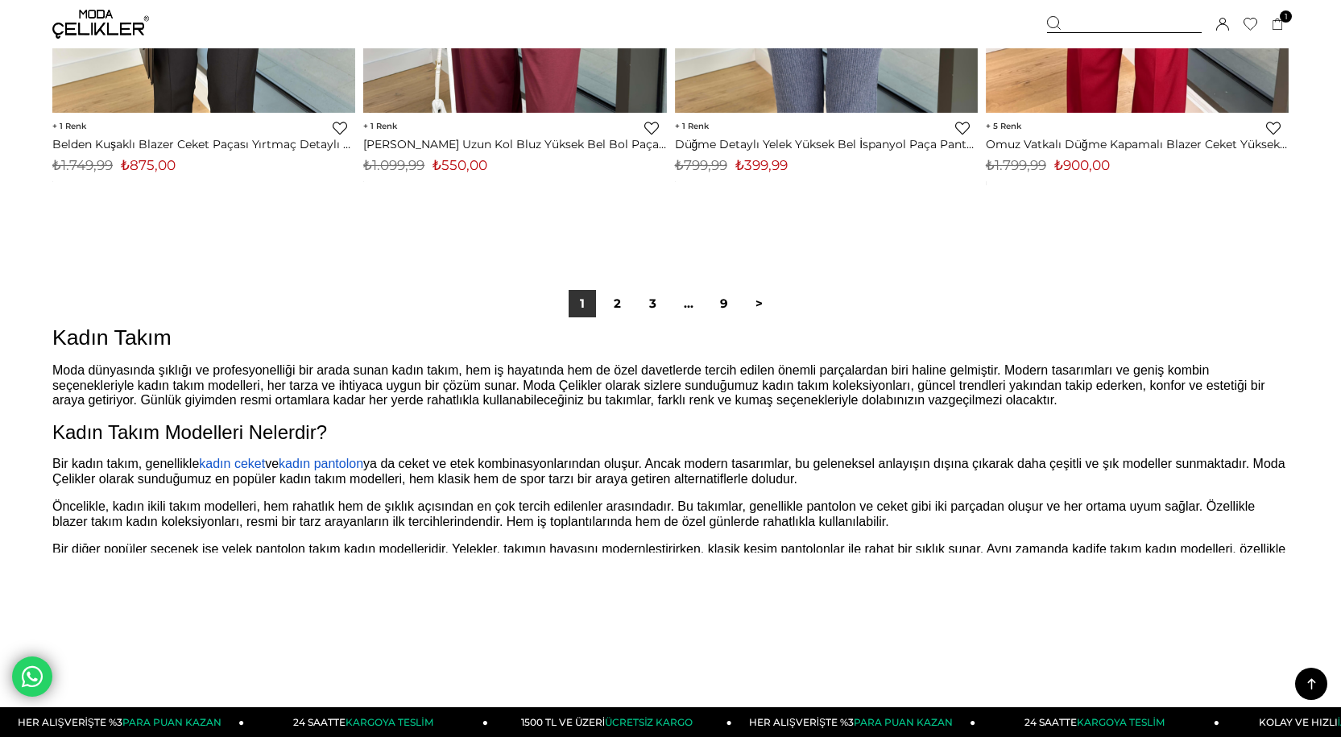
scroll to position [10875, 0]
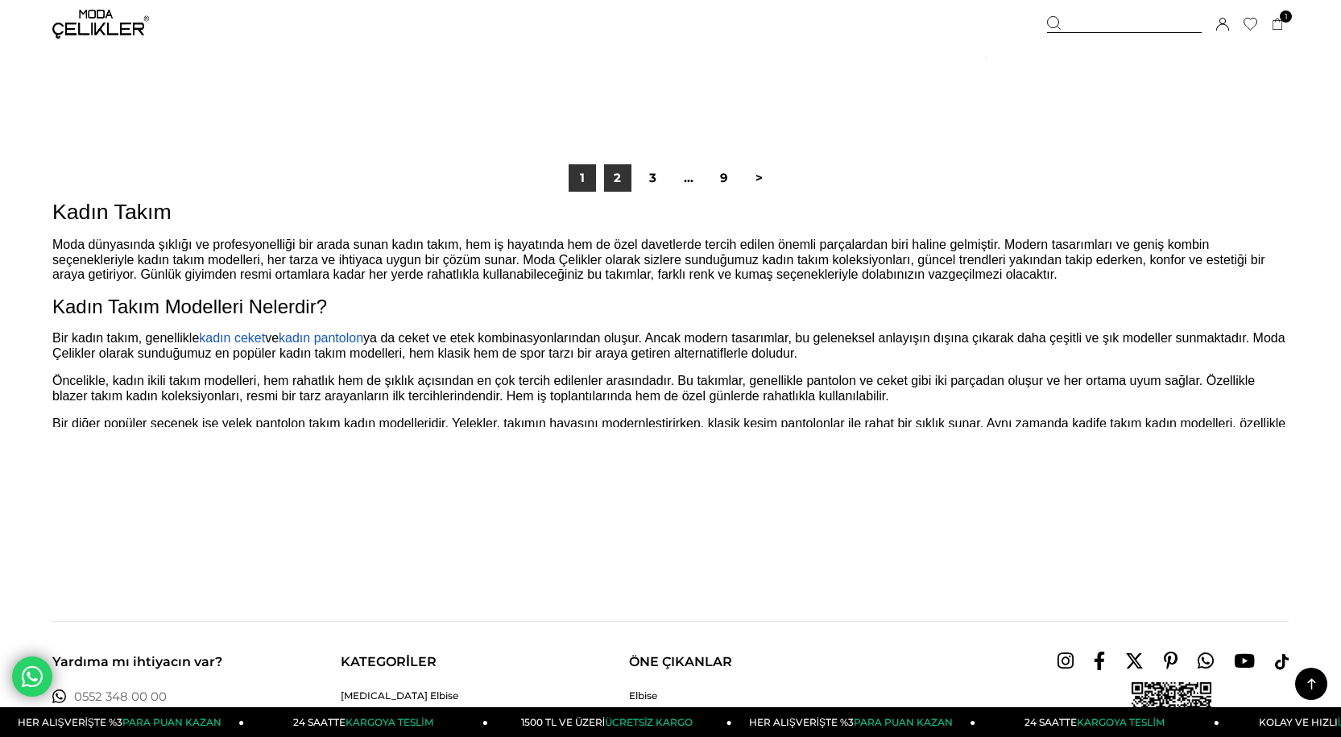
click at [623, 175] on link "2" at bounding box center [617, 177] width 27 height 27
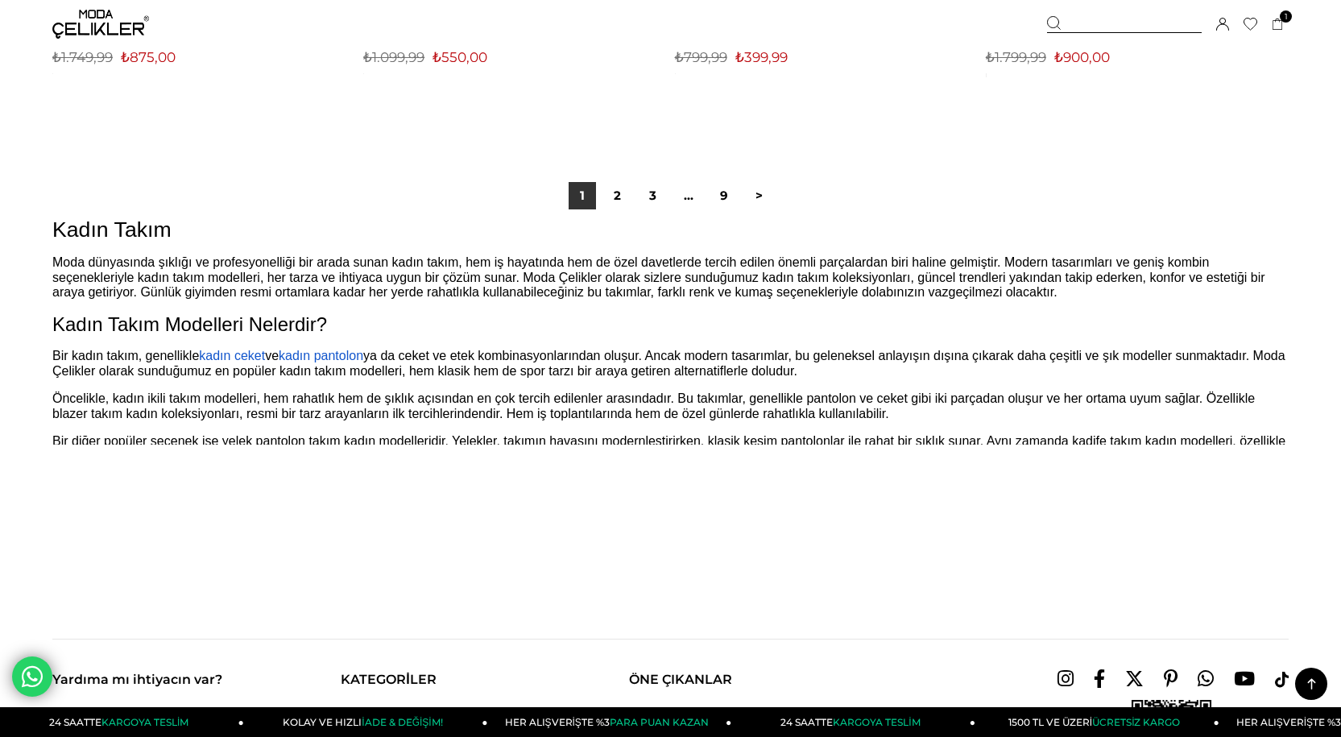
scroll to position [10714, 0]
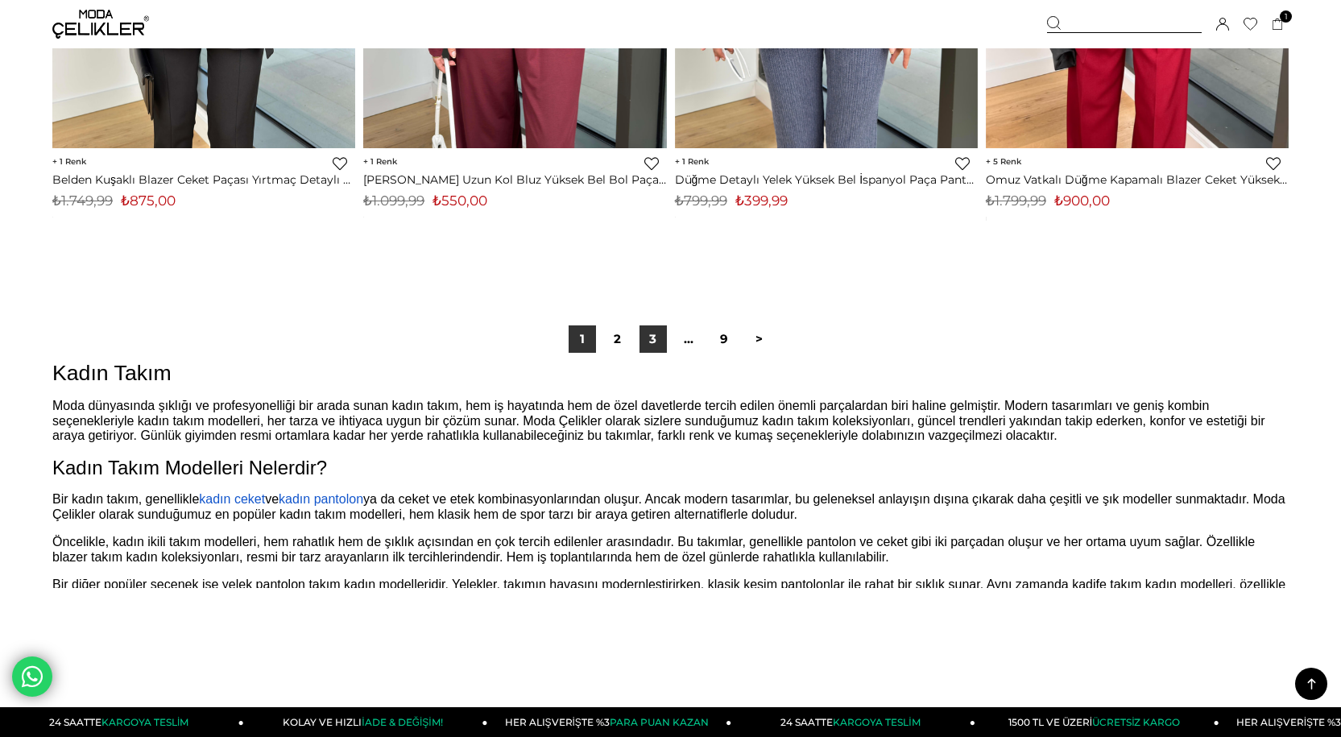
click at [657, 345] on link "3" at bounding box center [653, 338] width 27 height 27
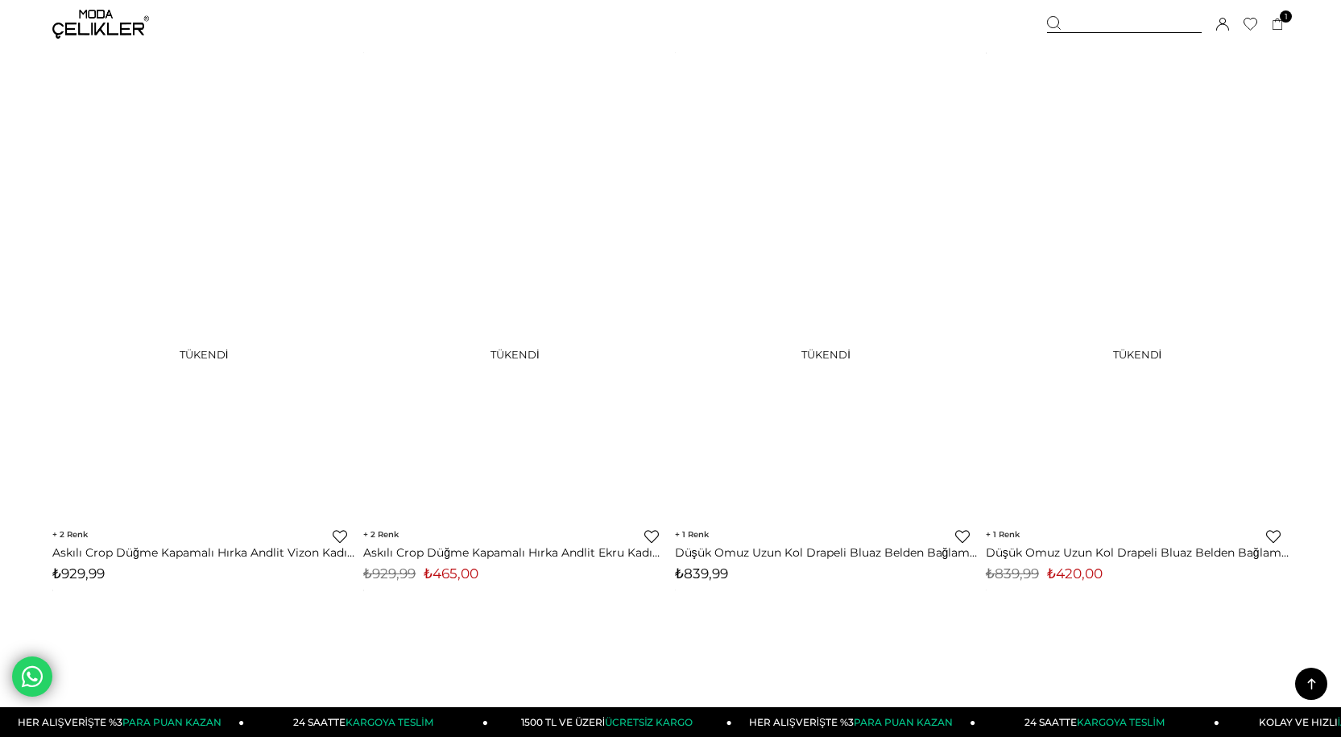
scroll to position [2256, 0]
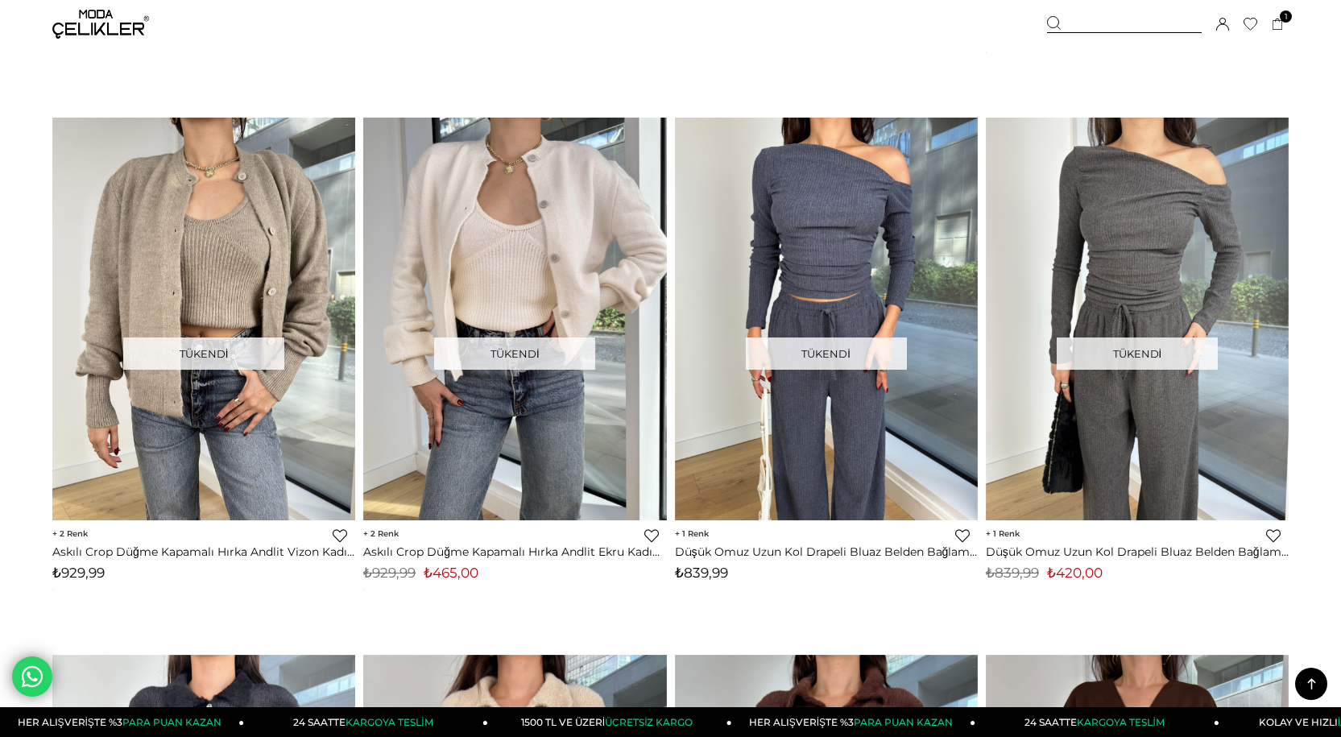
click at [1315, 681] on icon at bounding box center [1312, 684] width 20 height 20
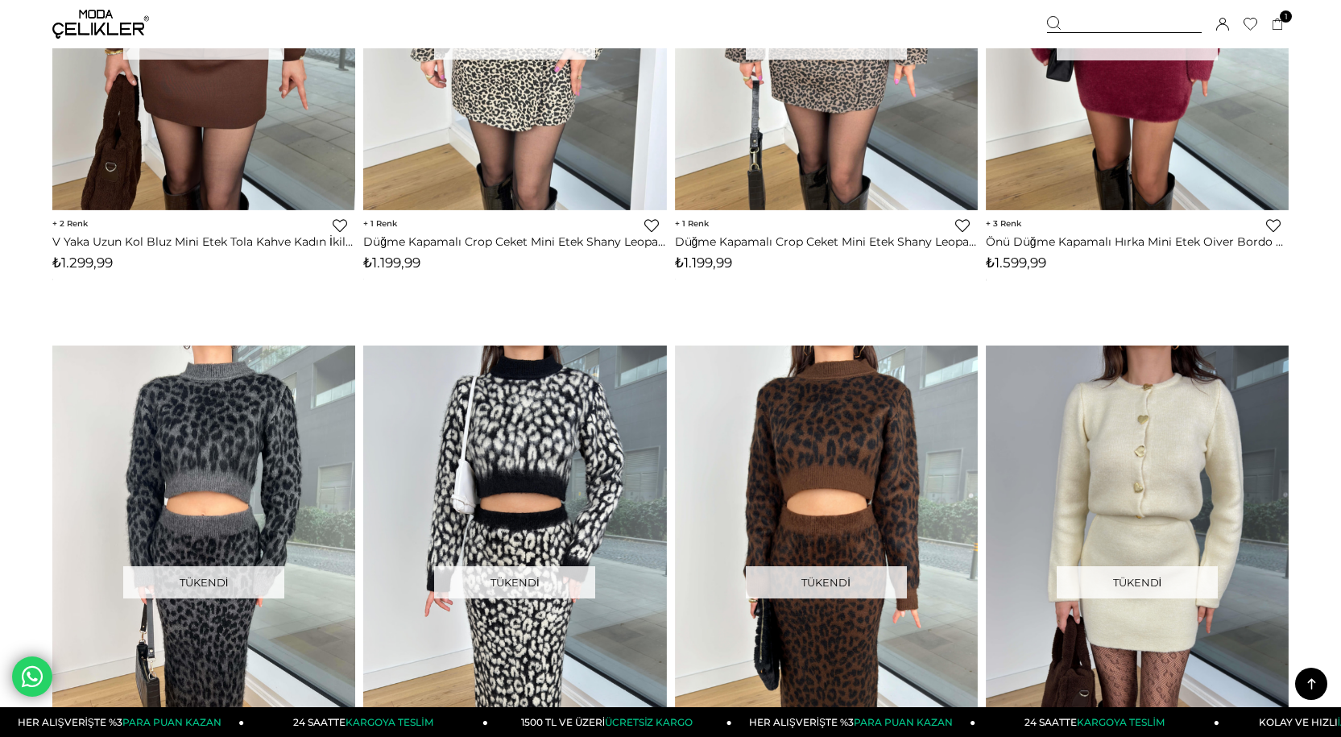
scroll to position [0, 0]
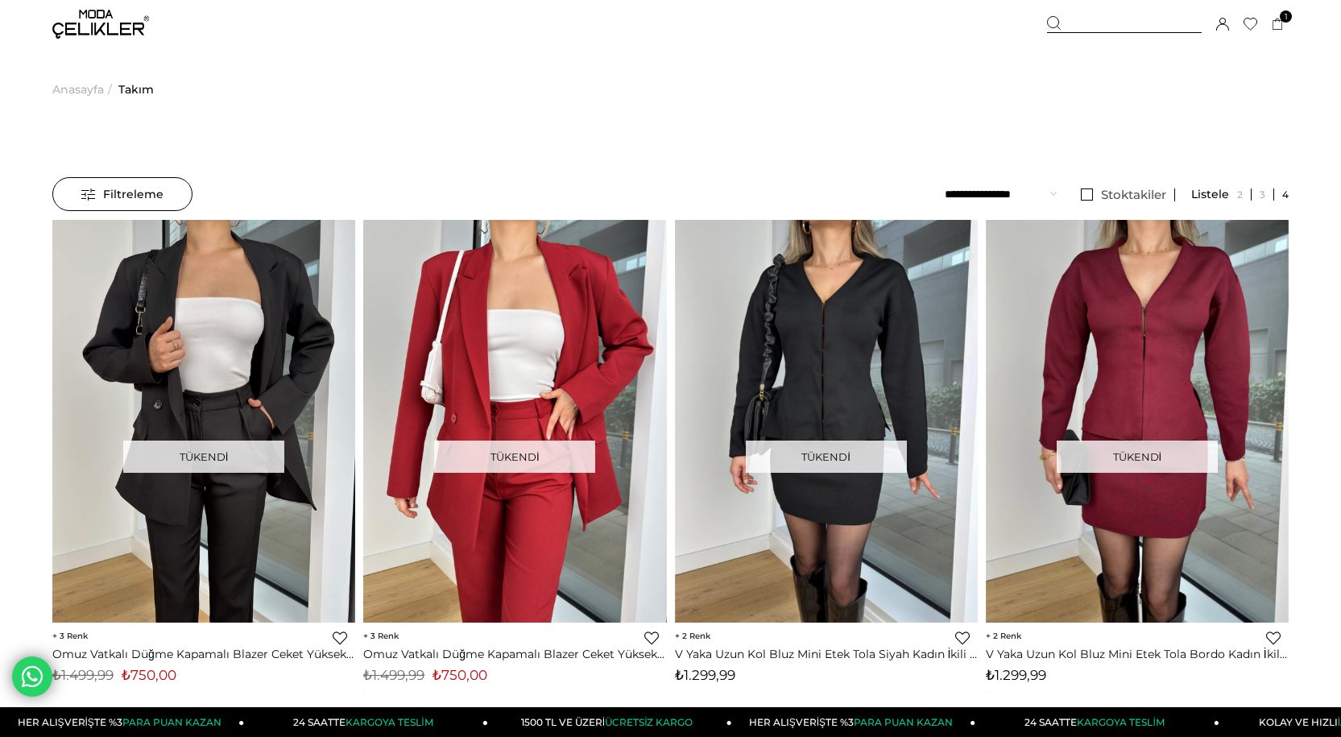
click at [83, 93] on span "Anasayfa" at bounding box center [78, 89] width 52 height 82
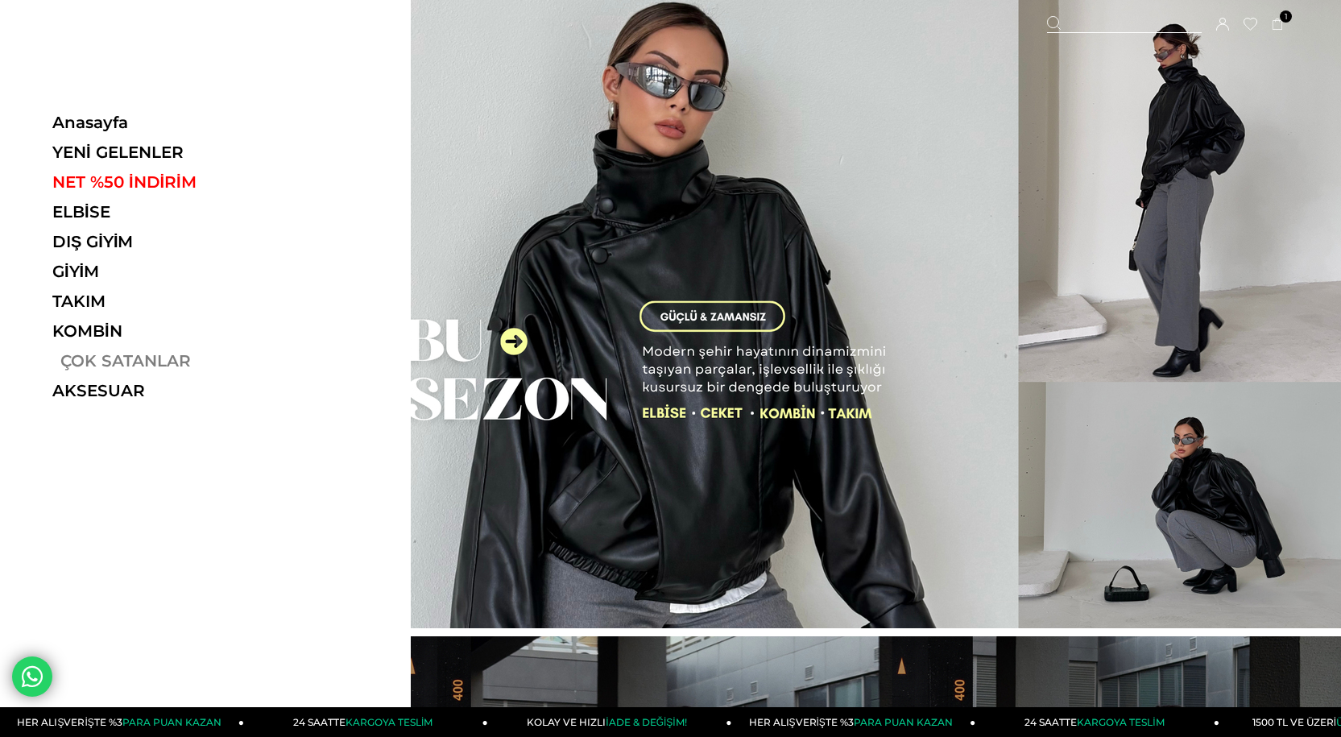
click at [122, 361] on link "ÇOK SATANLAR" at bounding box center [163, 360] width 222 height 19
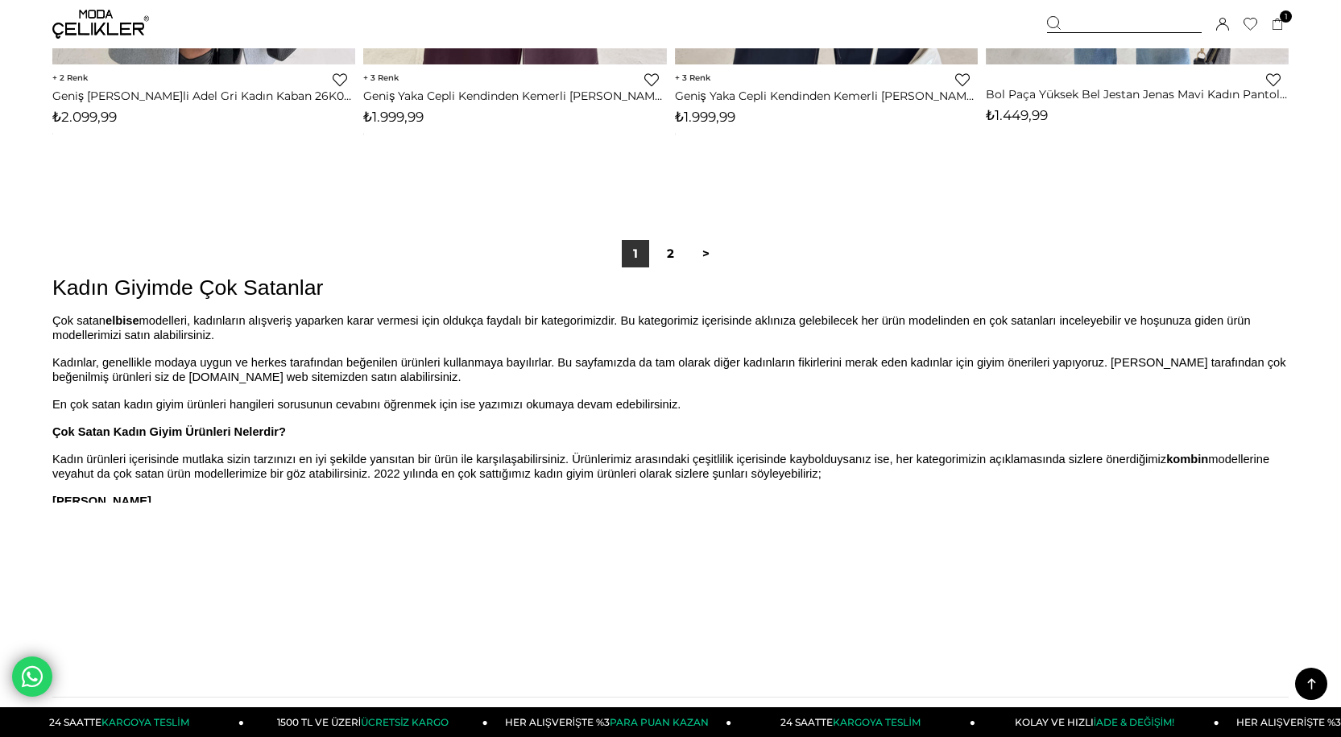
scroll to position [10794, 0]
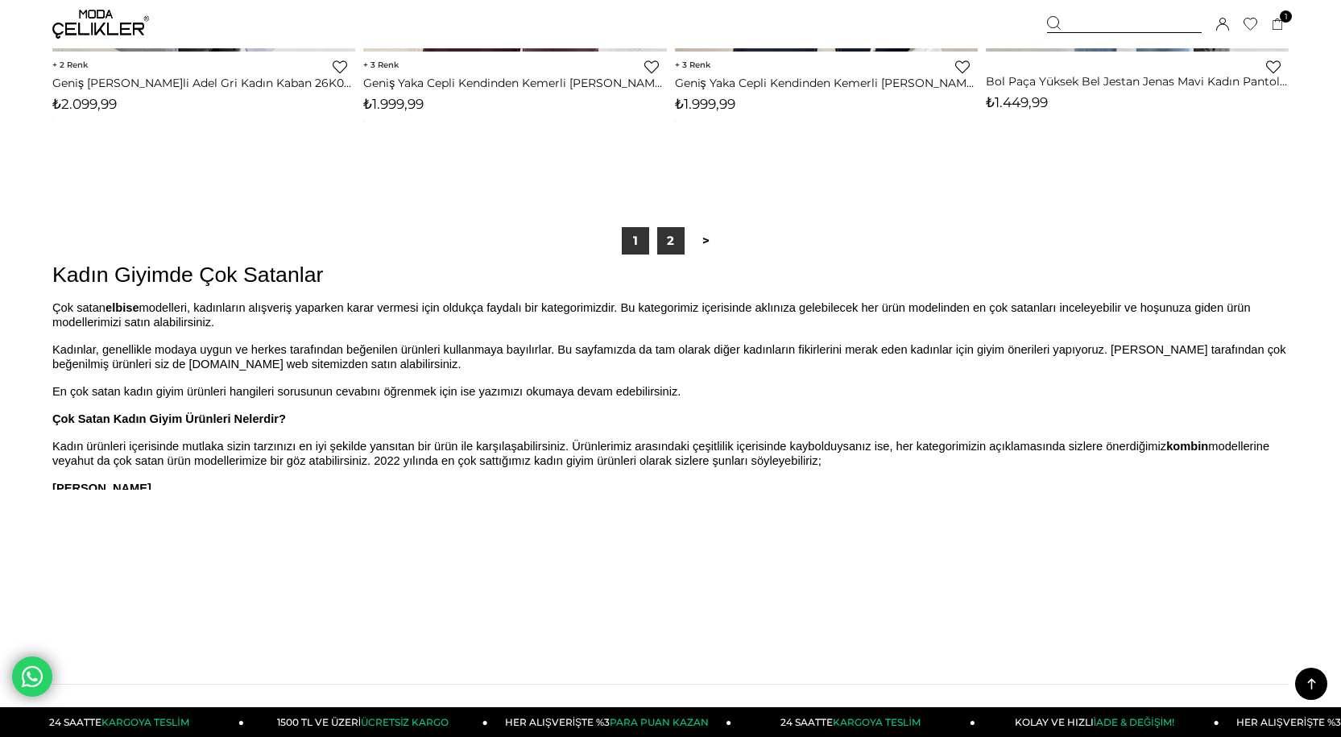
click at [665, 236] on link "2" at bounding box center [670, 240] width 27 height 27
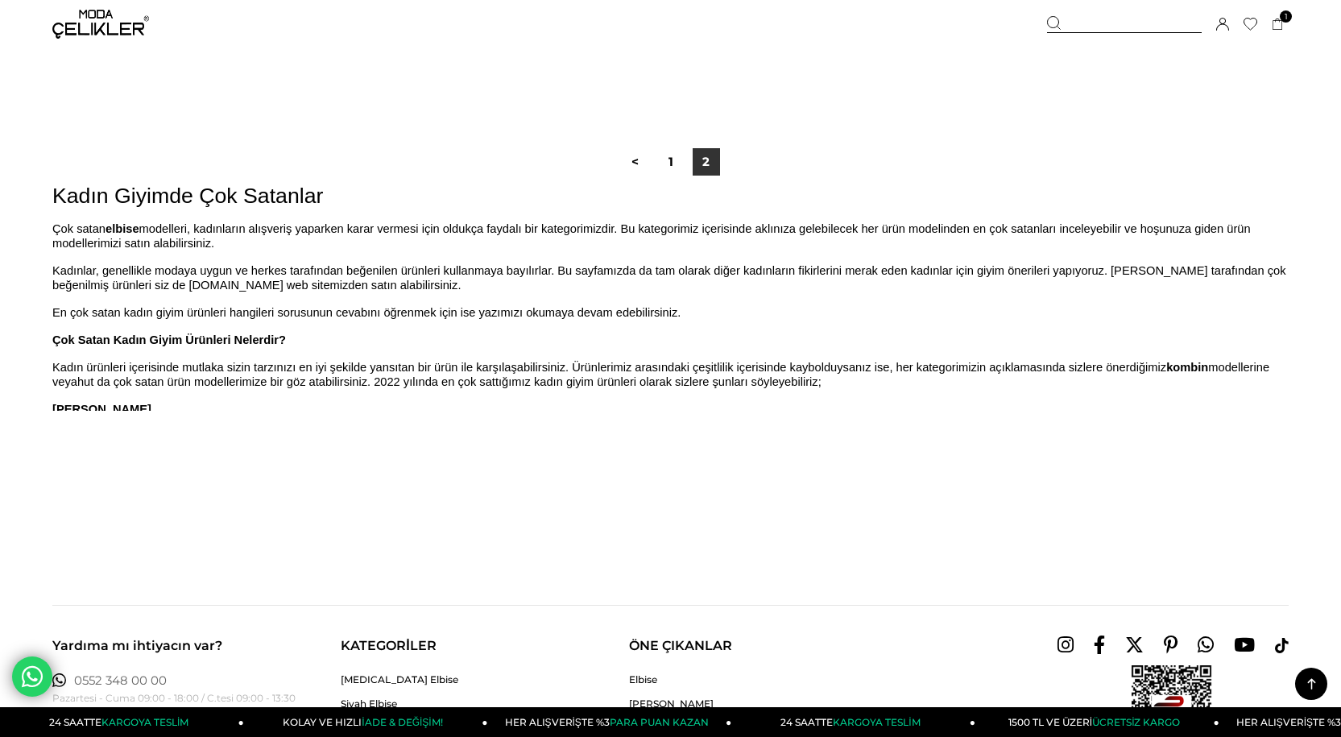
scroll to position [2819, 0]
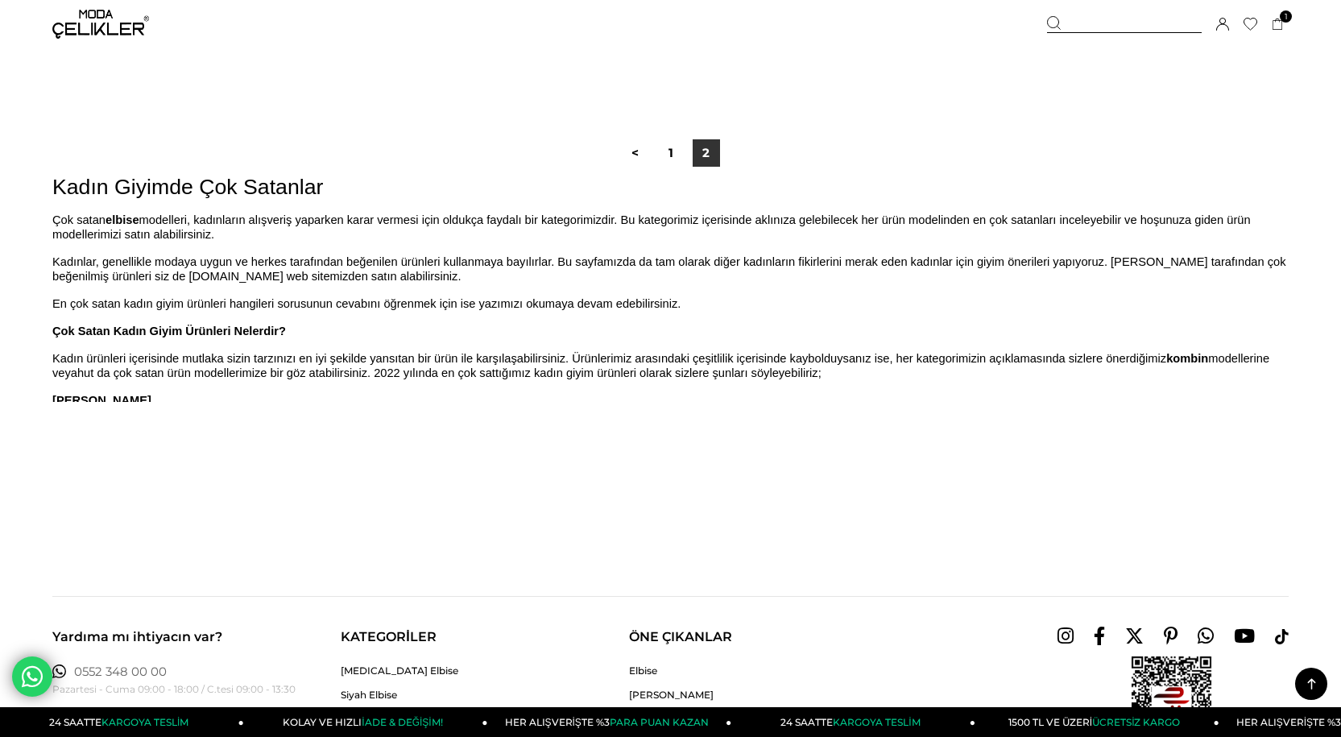
click at [1308, 670] on link at bounding box center [1311, 684] width 32 height 32
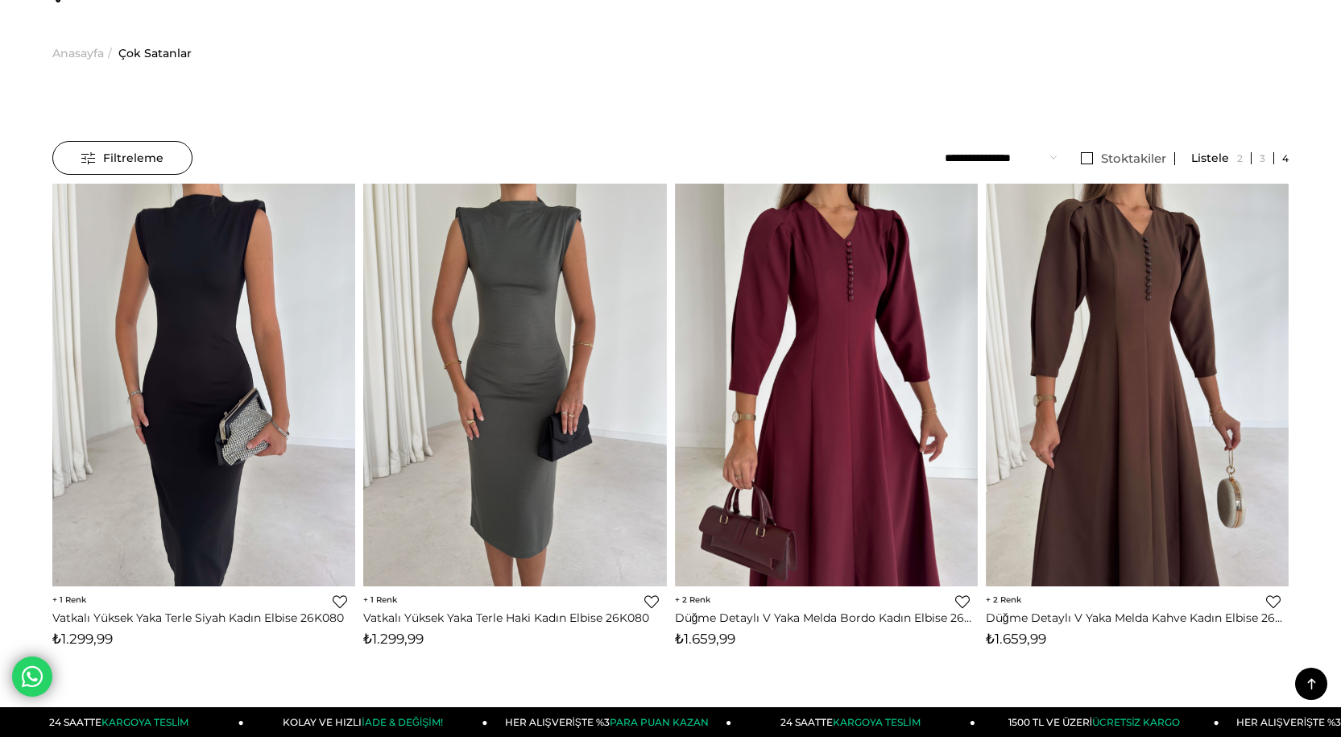
scroll to position [0, 0]
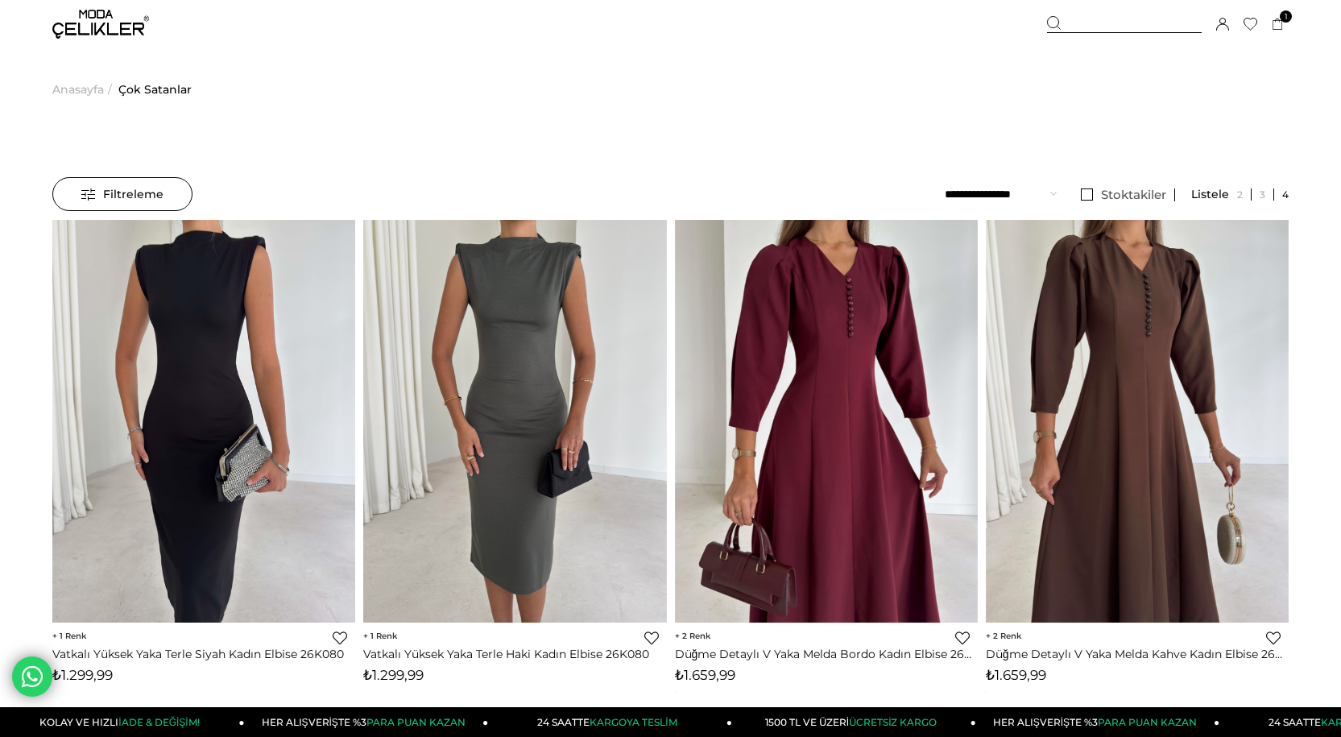
click at [79, 28] on img at bounding box center [100, 24] width 97 height 29
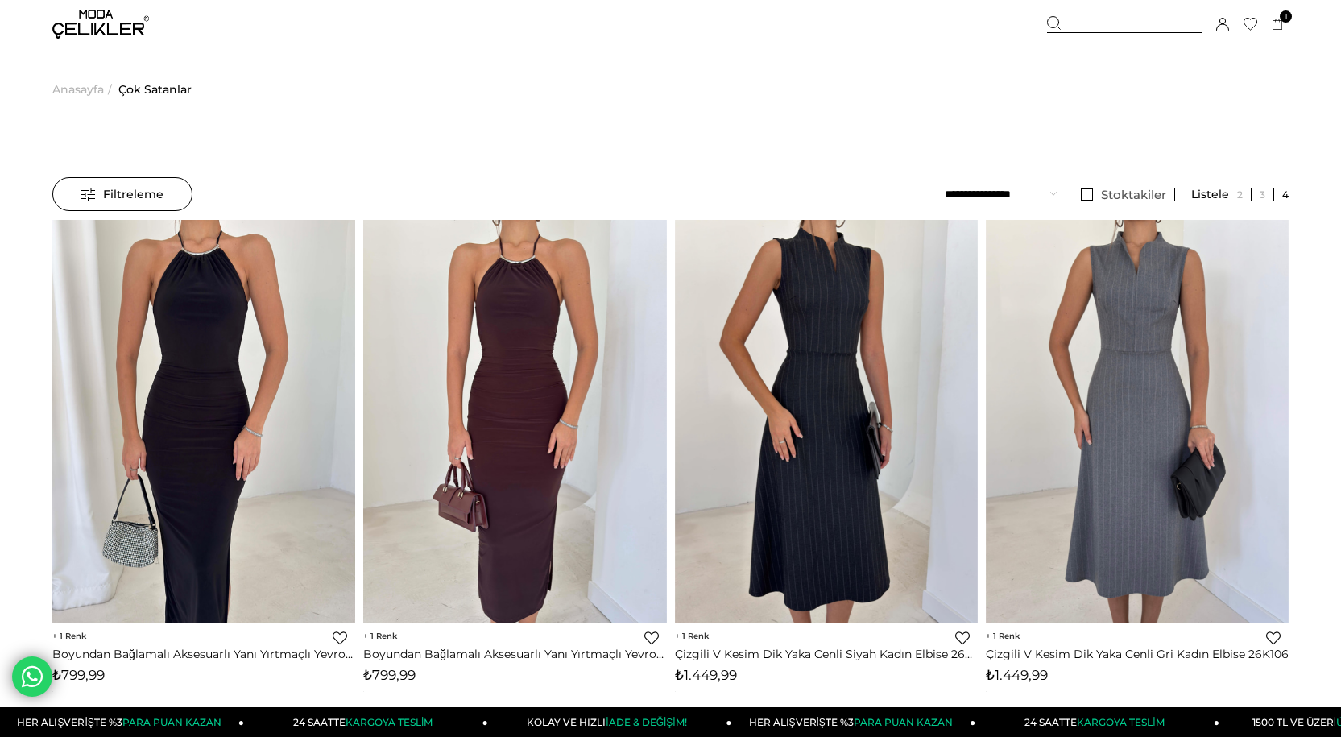
click at [83, 35] on img at bounding box center [100, 24] width 97 height 29
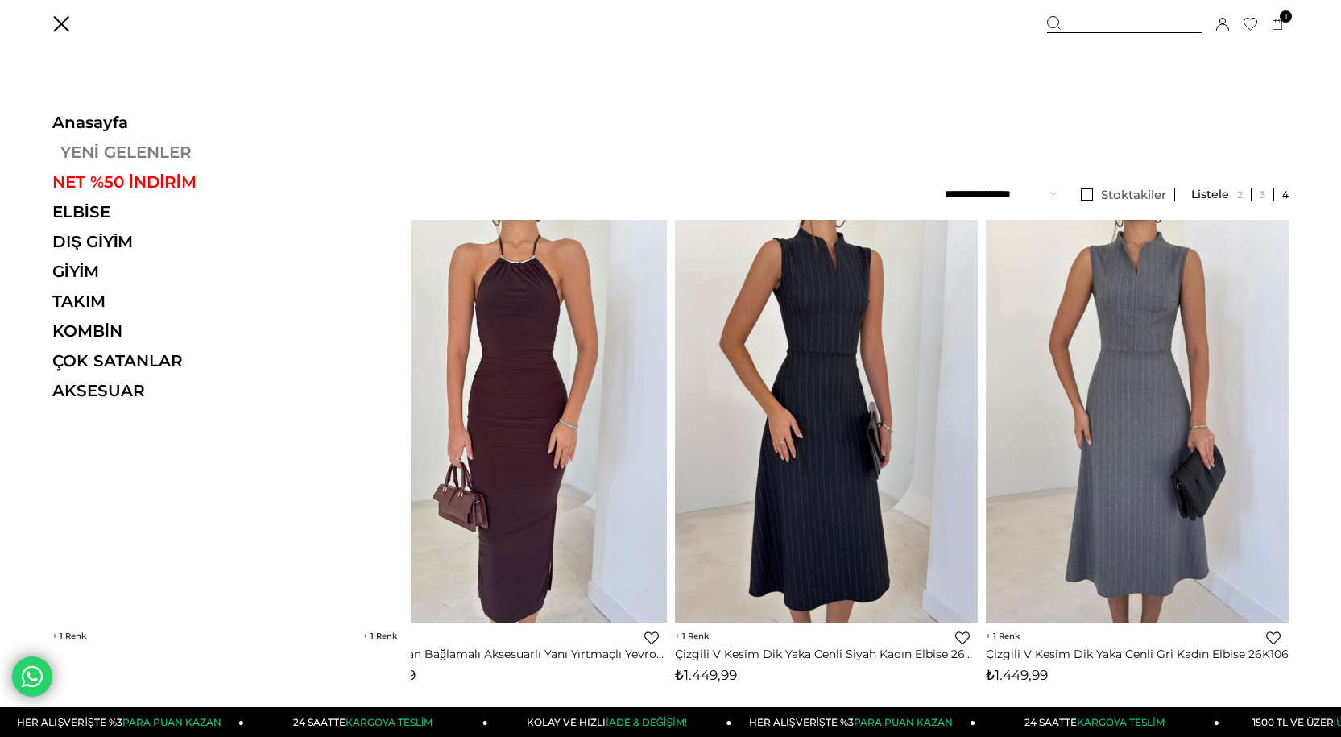
click at [77, 144] on link "YENİ GELENLER" at bounding box center [163, 152] width 222 height 19
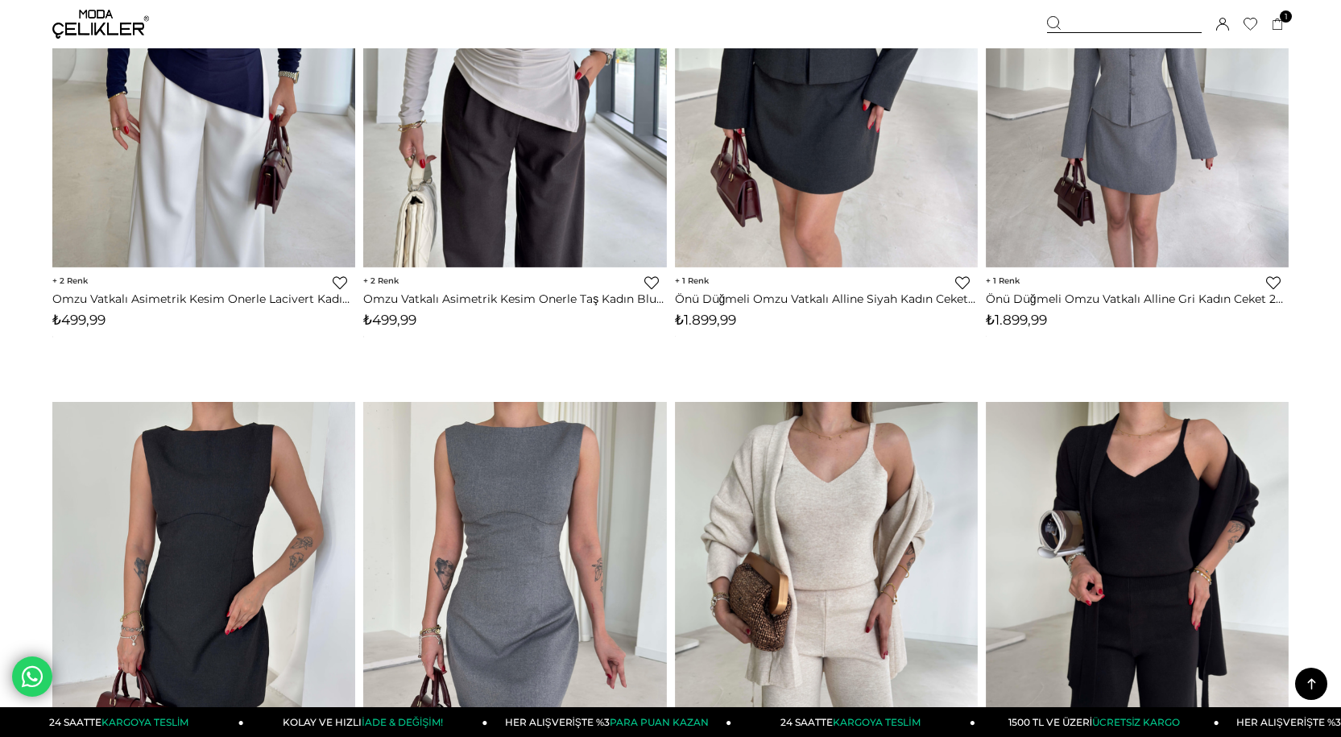
scroll to position [4994, 0]
